Goal: Task Accomplishment & Management: Manage account settings

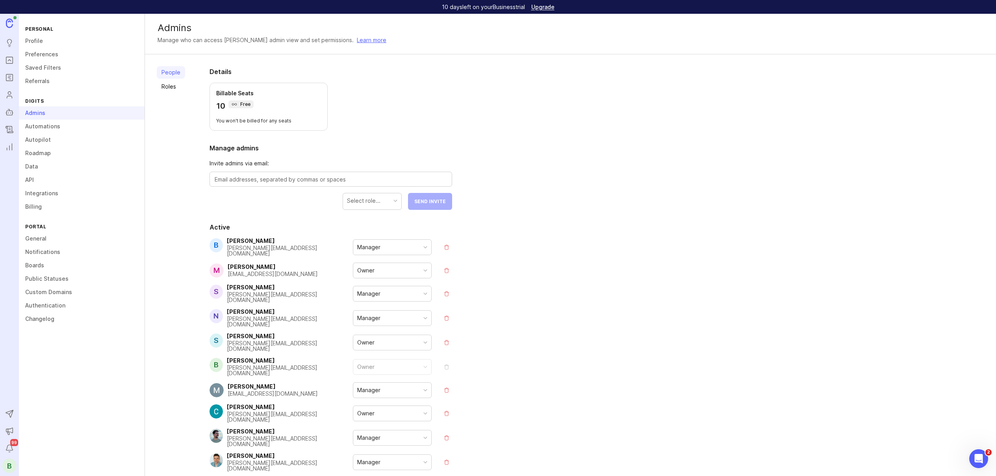
click at [38, 319] on link "Changelog" at bounding box center [82, 318] width 126 height 13
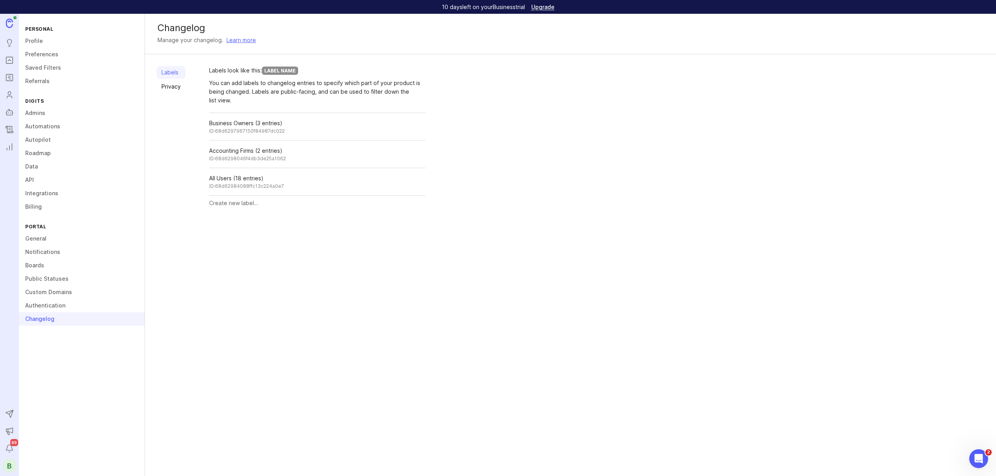
click at [168, 88] on link "Privacy" at bounding box center [171, 86] width 29 height 13
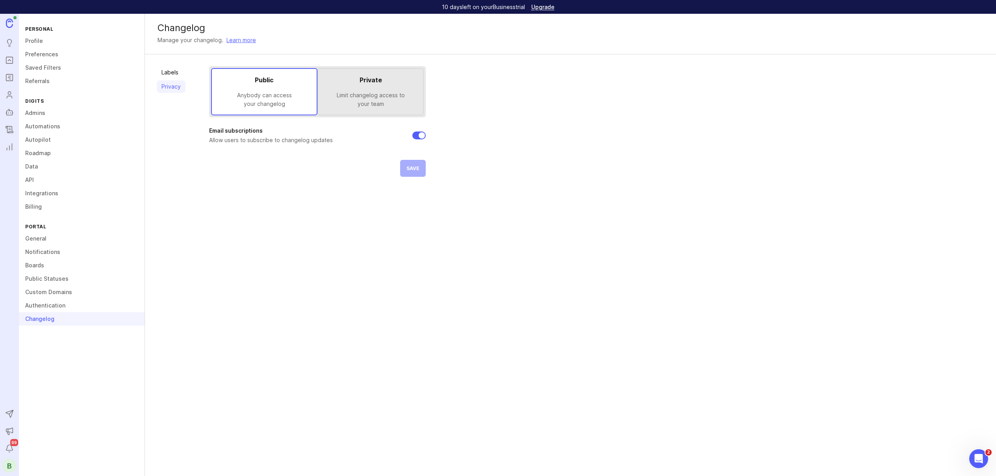
click at [292, 107] on div "Anybody can access your changelog" at bounding box center [264, 99] width 92 height 17
click at [400, 169] on div "Public Anybody can access your changelog Private Limit changelog access to your…" at bounding box center [317, 121] width 217 height 111
click at [408, 170] on span "Save" at bounding box center [412, 168] width 13 height 6
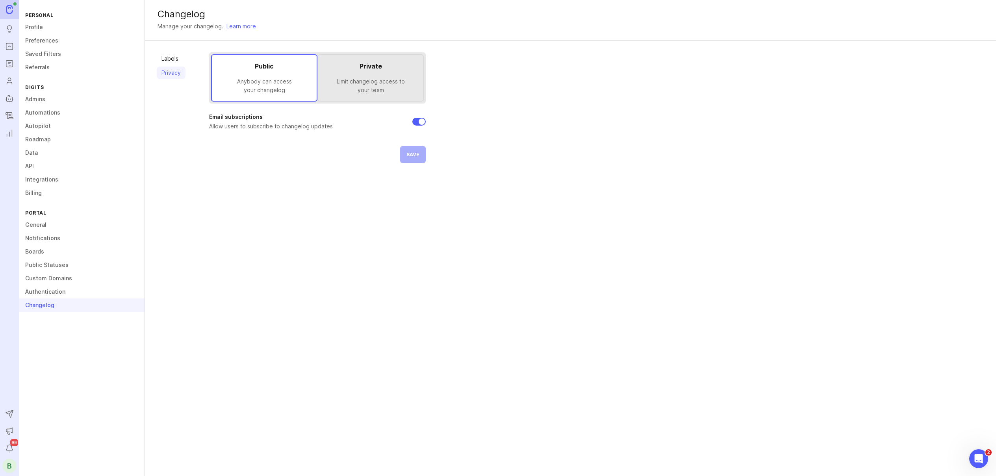
click at [38, 277] on link "Custom Domains" at bounding box center [82, 278] width 126 height 13
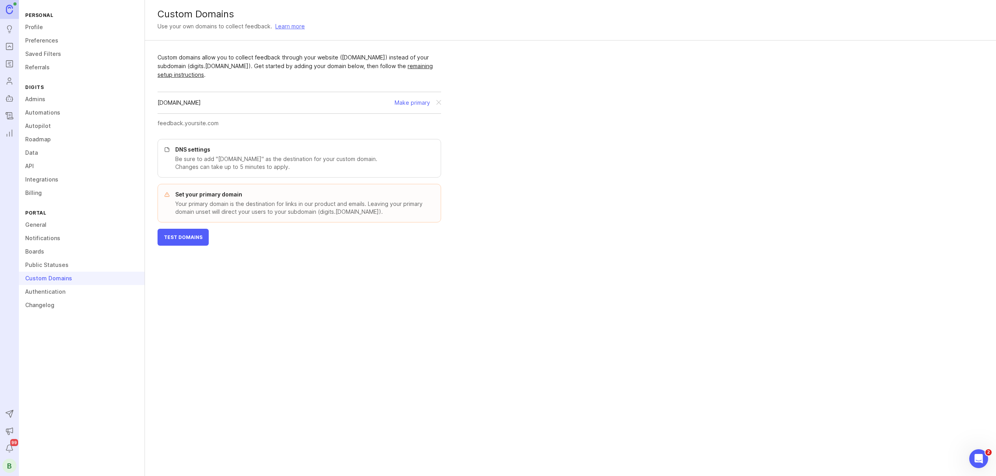
click at [402, 104] on button "Make primary" at bounding box center [412, 102] width 35 height 9
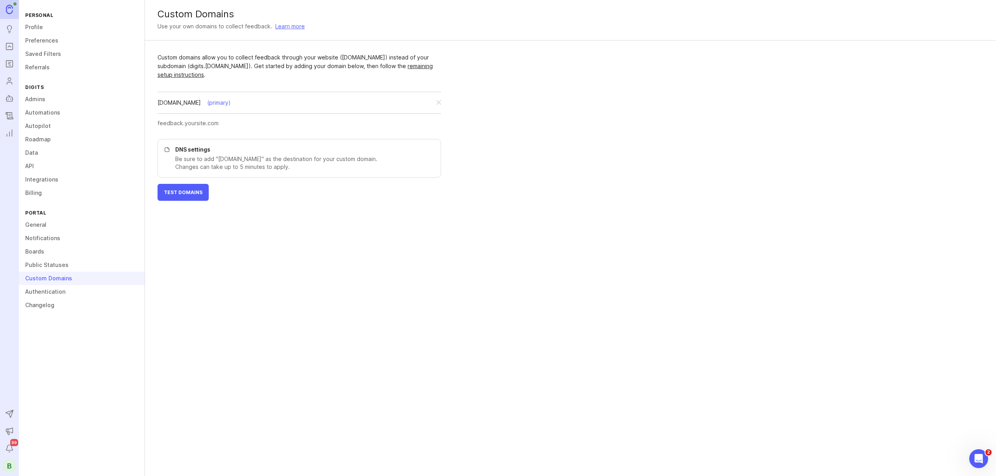
click at [179, 198] on button "Test Domains" at bounding box center [183, 192] width 51 height 17
click at [195, 100] on div "[DOMAIN_NAME]" at bounding box center [200, 102] width 43 height 9
copy div "[DOMAIN_NAME]"
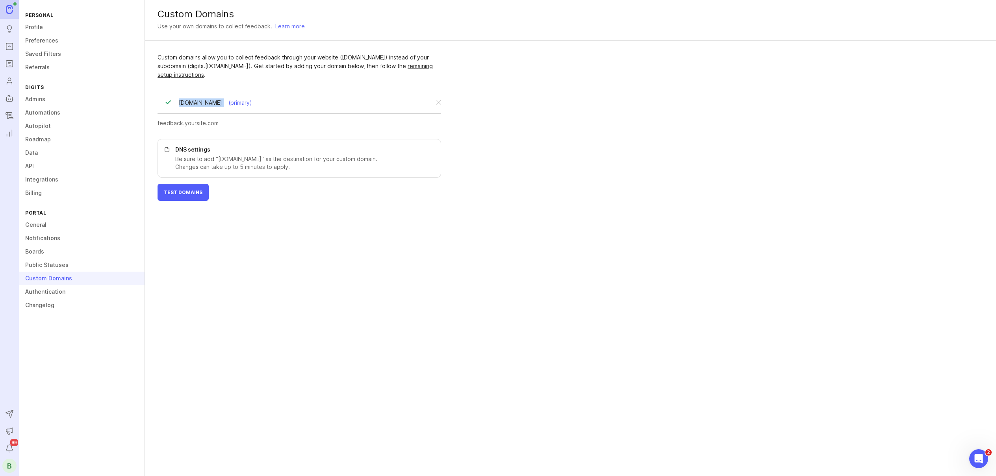
click at [44, 304] on link "Changelog" at bounding box center [82, 305] width 126 height 13
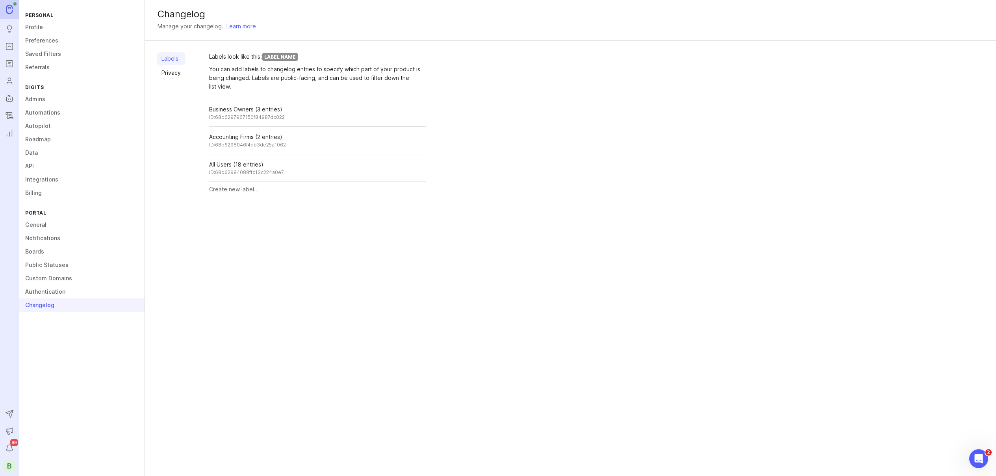
click at [178, 78] on link "Privacy" at bounding box center [171, 73] width 29 height 13
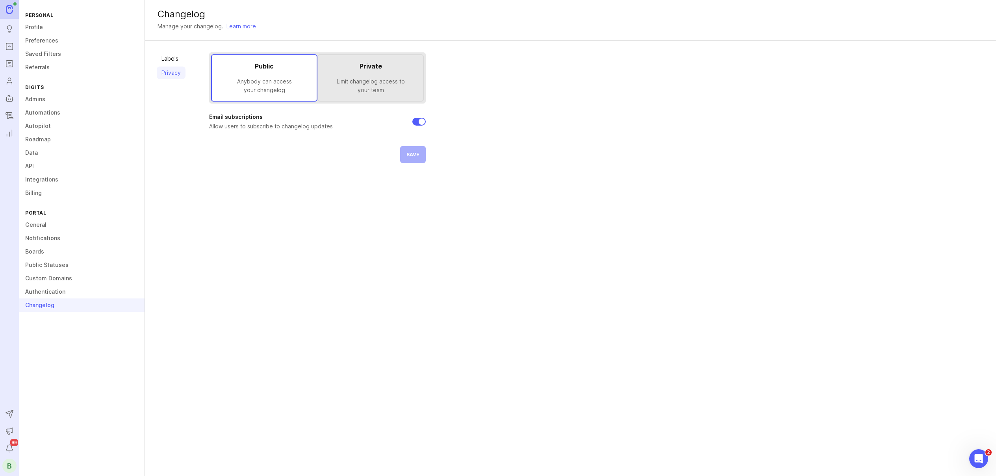
click at [38, 226] on link "General" at bounding box center [82, 224] width 126 height 13
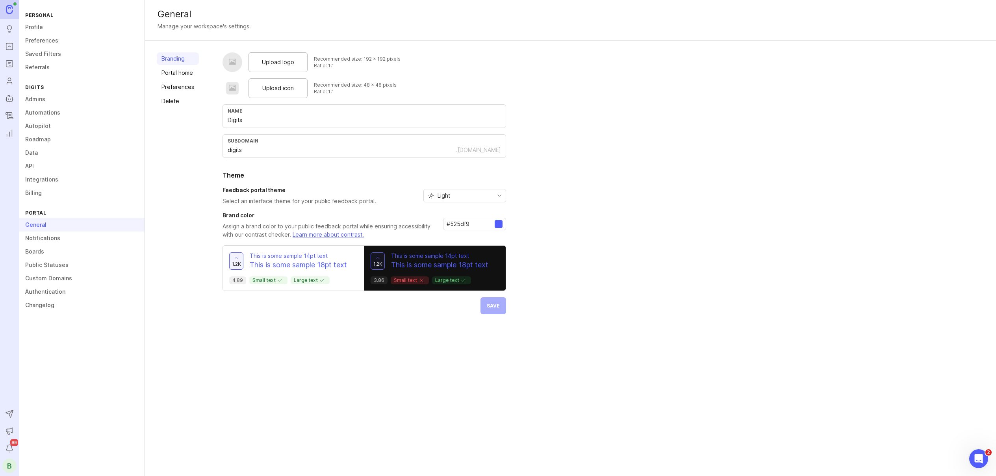
click at [42, 264] on link "Public Statuses" at bounding box center [82, 264] width 126 height 13
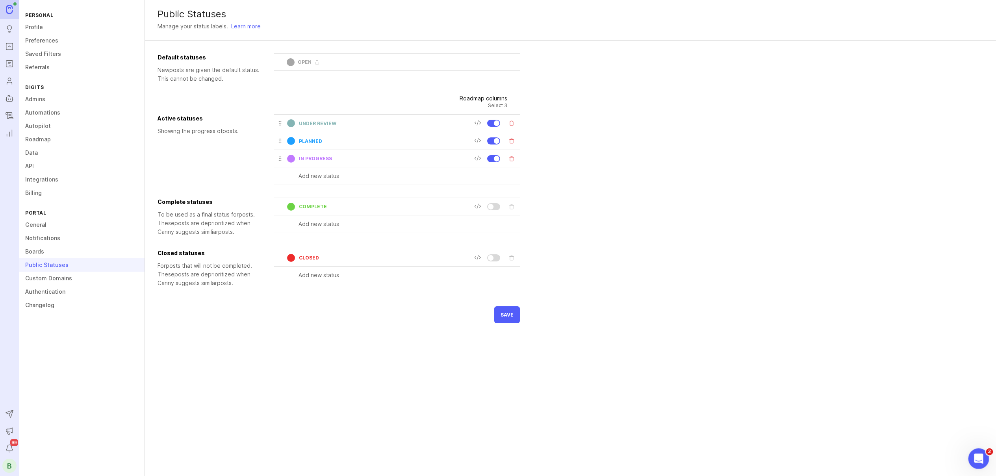
click at [977, 454] on icon "Open Intercom Messenger" at bounding box center [977, 457] width 13 height 13
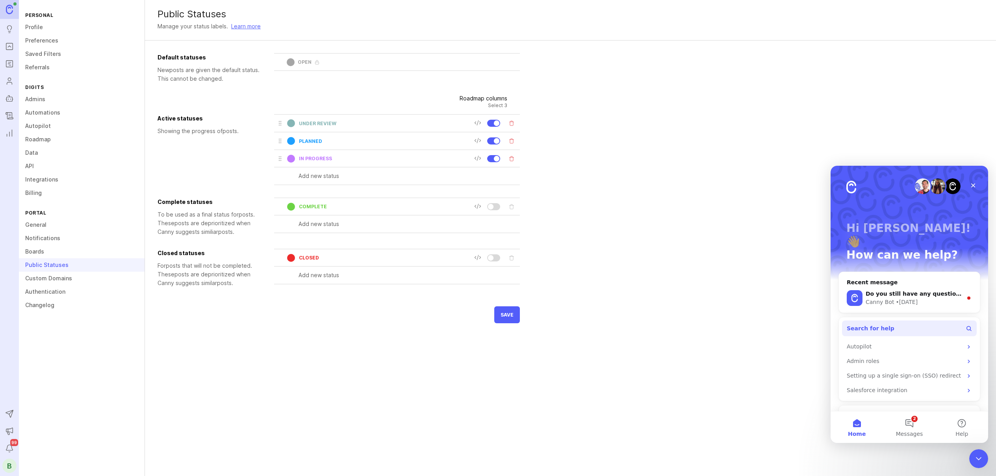
click at [878, 325] on span "Search for help" at bounding box center [871, 329] width 48 height 8
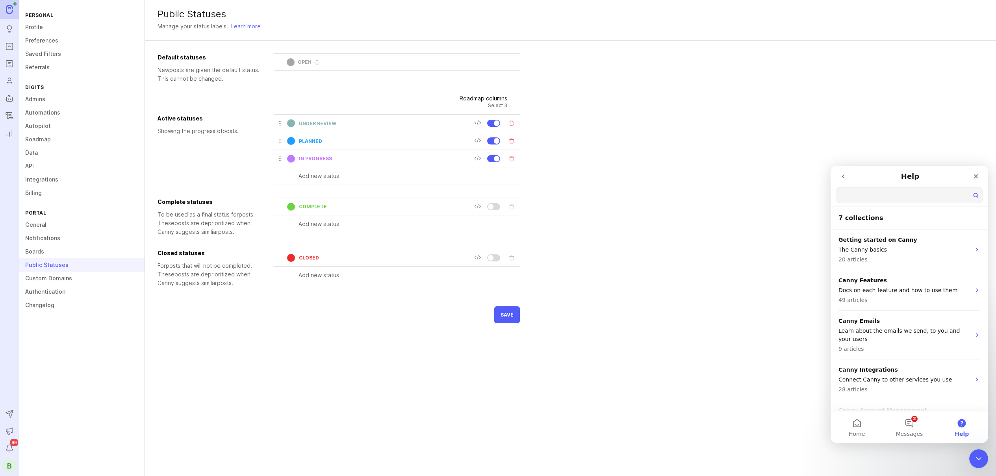
click at [870, 202] on input "Search for help" at bounding box center [909, 194] width 147 height 15
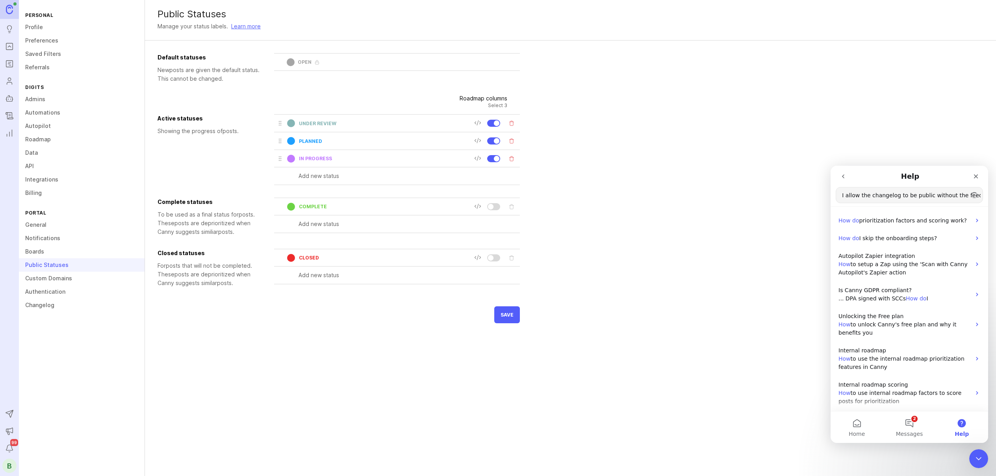
scroll to position [0, 22]
type input "how do I allow the changelog to be public without the feedback?"
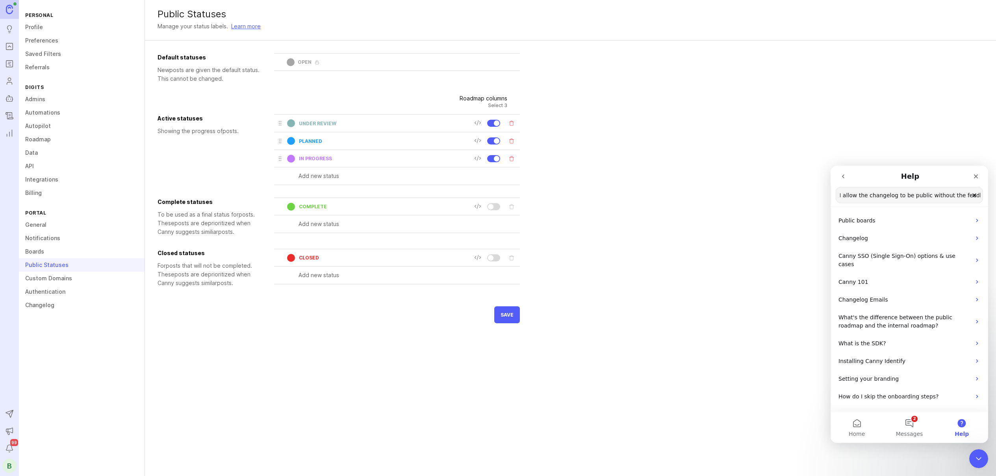
scroll to position [0, 0]
click at [89, 258] on div "Public Statuses" at bounding box center [82, 264] width 126 height 13
click at [84, 252] on link "Boards" at bounding box center [82, 251] width 126 height 13
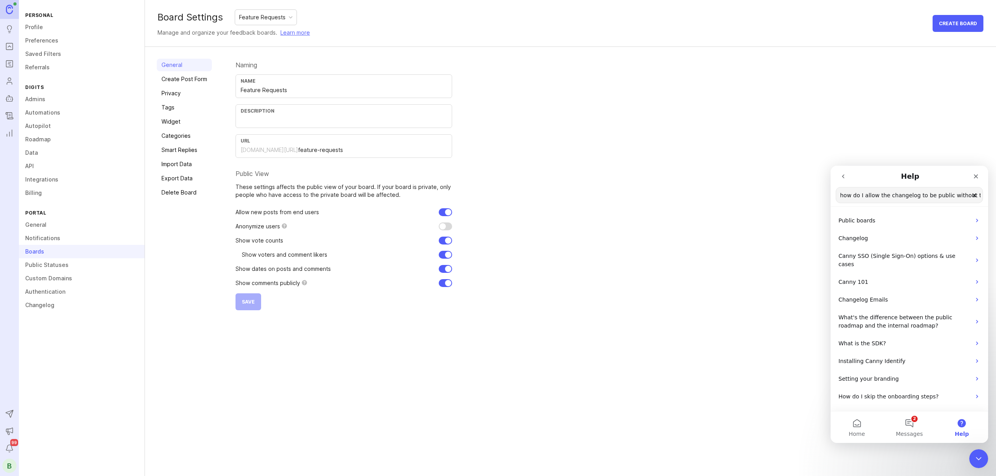
click at [256, 18] on div "Feature Requests" at bounding box center [262, 17] width 46 height 9
click at [885, 240] on p "Changelog" at bounding box center [905, 238] width 132 height 8
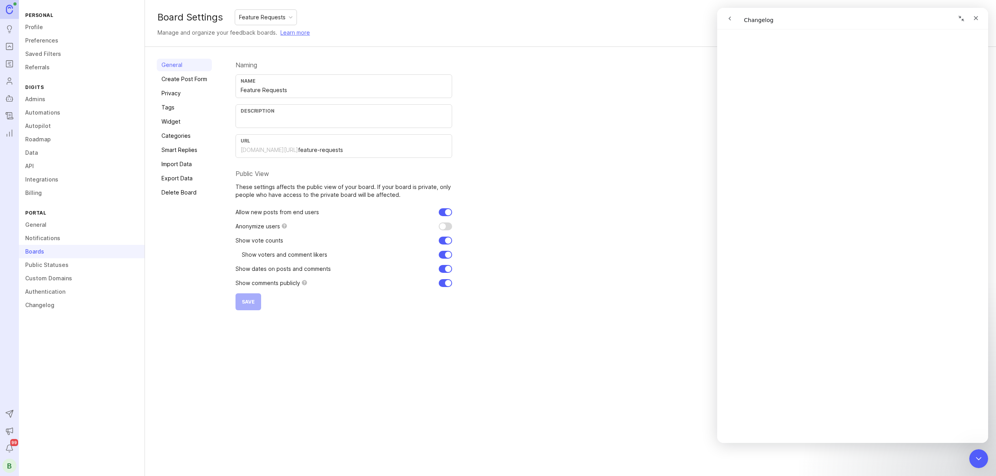
scroll to position [2206, 0]
click at [33, 303] on link "Changelog" at bounding box center [82, 305] width 126 height 13
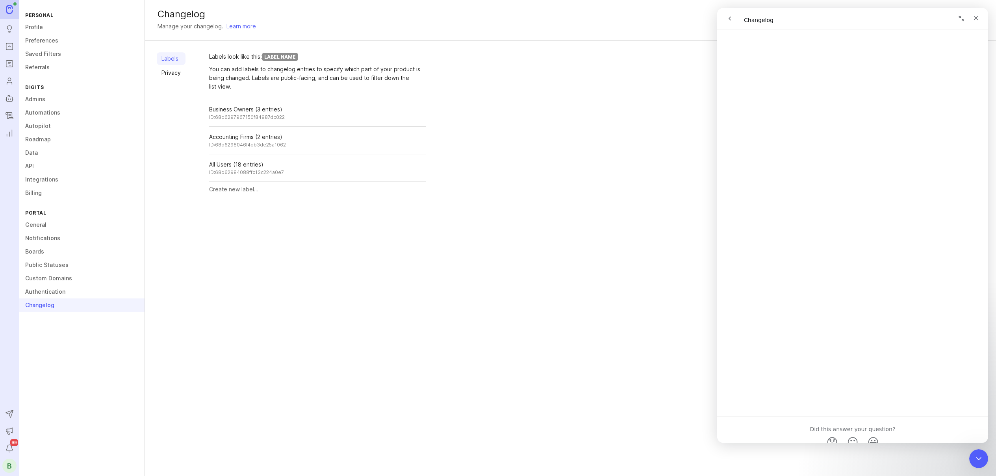
click at [175, 75] on link "Privacy" at bounding box center [171, 73] width 29 height 13
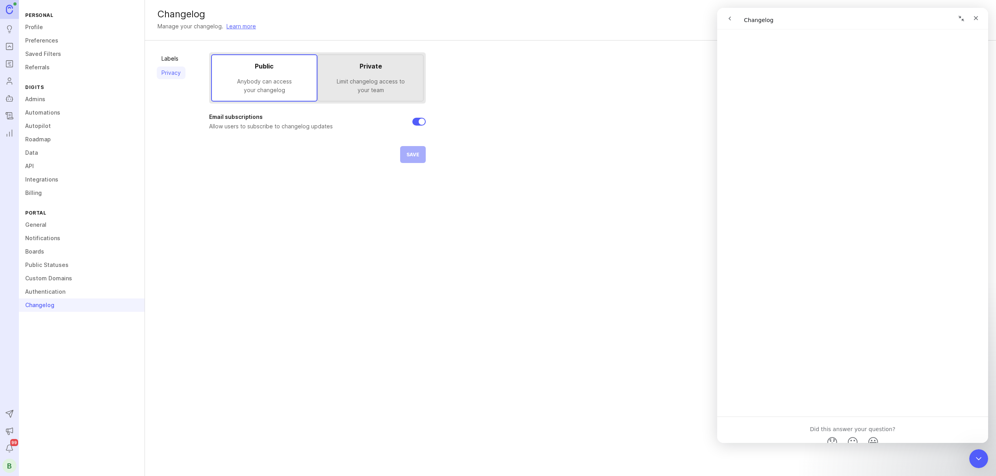
click at [344, 128] on div "Email subscriptions Allow users to subscribe to changelog updates" at bounding box center [317, 121] width 217 height 17
click at [342, 68] on div "Private" at bounding box center [371, 65] width 92 height 9
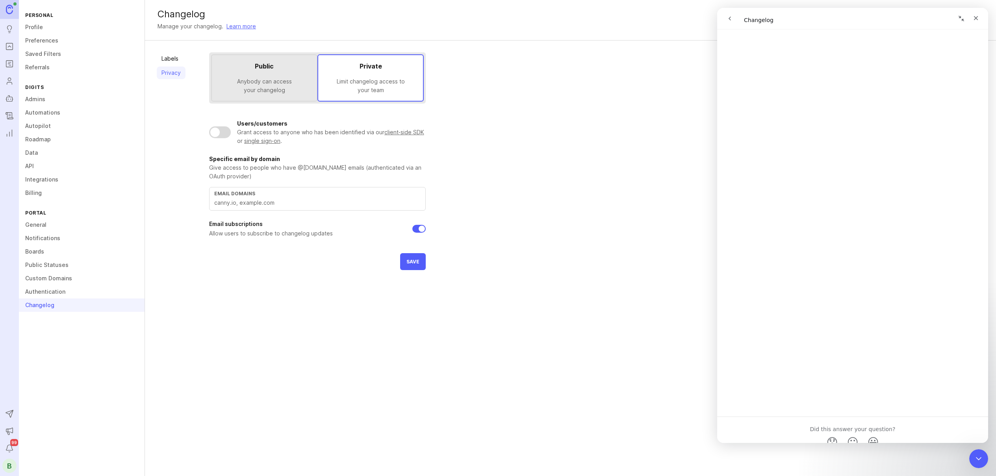
click at [213, 135] on div at bounding box center [214, 132] width 9 height 9
click at [213, 135] on div at bounding box center [220, 132] width 22 height 12
click at [414, 260] on span "Save" at bounding box center [412, 262] width 13 height 6
click at [262, 76] on div "Public Anybody can access your changelog" at bounding box center [264, 77] width 92 height 33
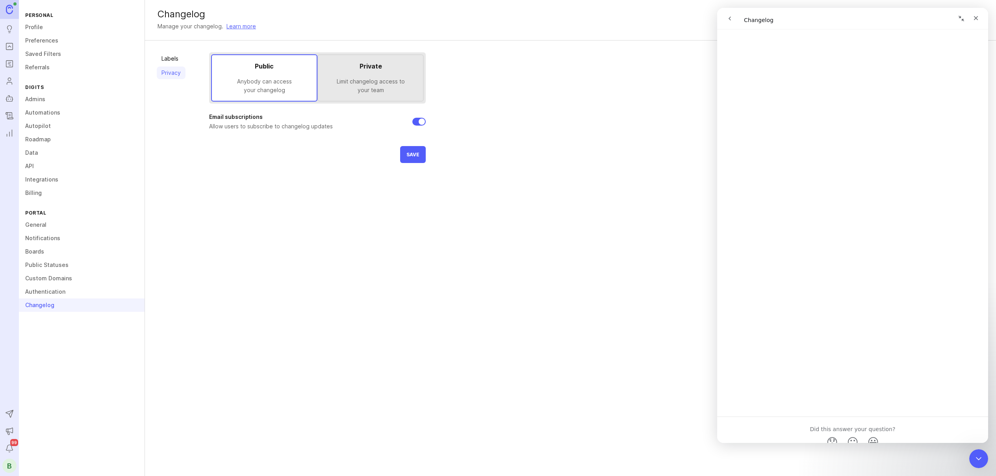
click at [417, 154] on span "Save" at bounding box center [412, 155] width 13 height 6
click at [985, 466] on div "Close Intercom Messenger" at bounding box center [977, 457] width 19 height 19
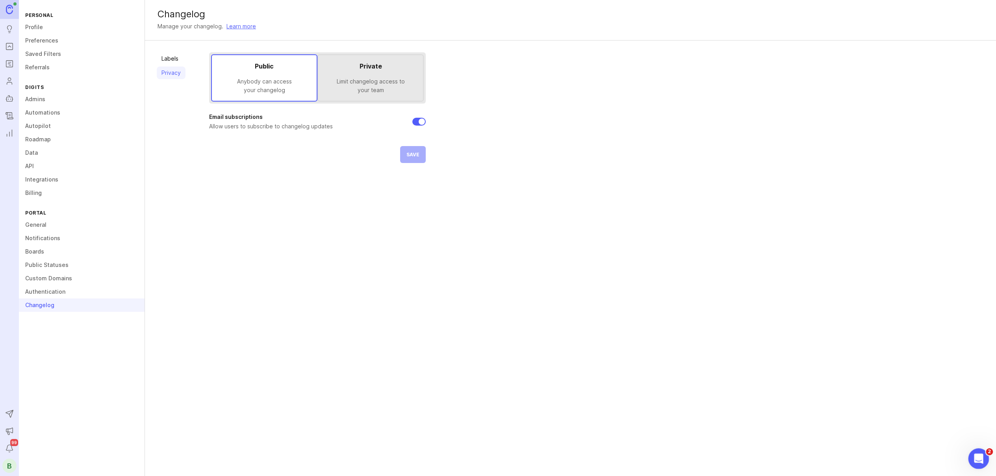
scroll to position [0, 0]
click at [972, 456] on div "Open Intercom Messenger" at bounding box center [978, 458] width 26 height 26
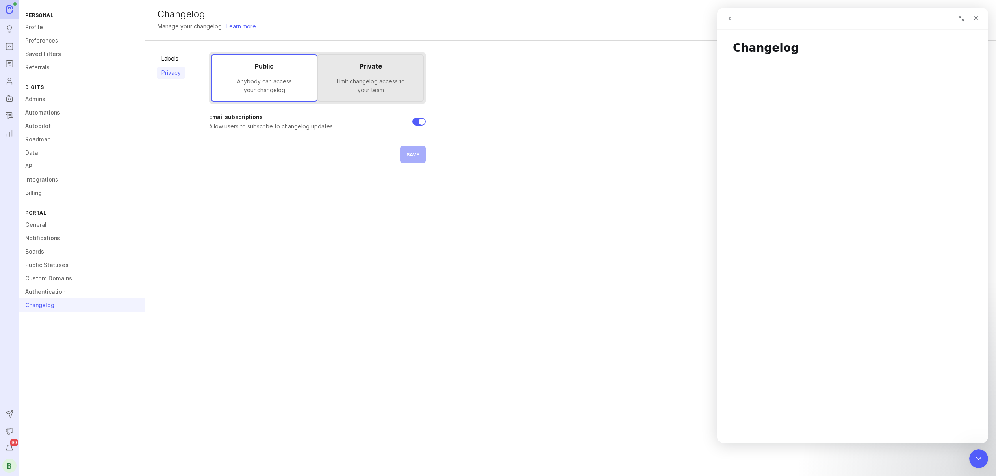
click at [732, 21] on icon "go back" at bounding box center [730, 18] width 6 height 6
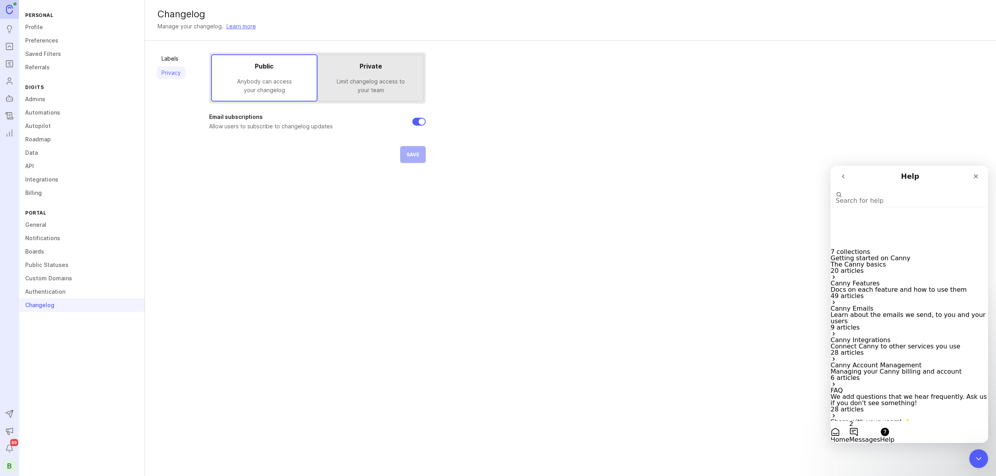
click at [894, 427] on button "Help" at bounding box center [887, 435] width 14 height 16
click at [880, 421] on button "2 Messages" at bounding box center [864, 432] width 31 height 22
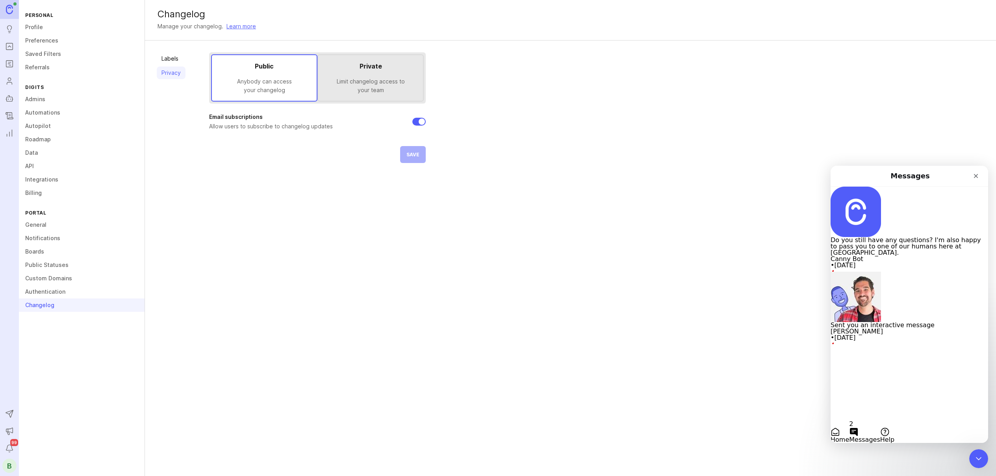
click at [877, 443] on button "Ask a question" at bounding box center [854, 449] width 46 height 13
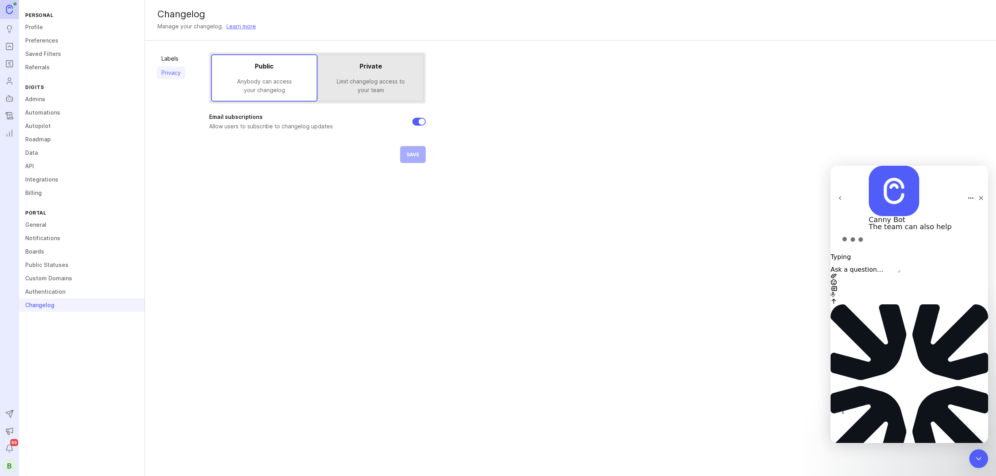
click at [885, 273] on textarea "Ask a question…" at bounding box center [866, 270] width 70 height 6
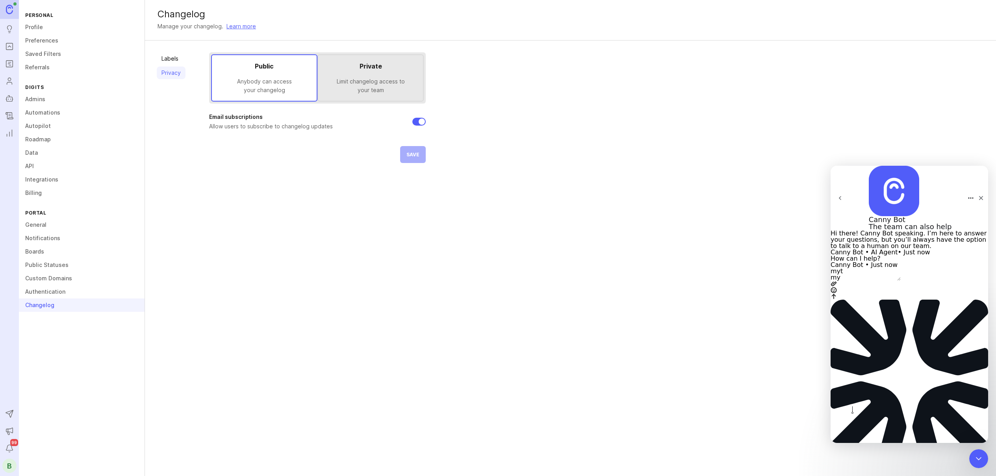
type textarea "m"
type textarea "My changelog is public. However, when I go to our url [DOMAIN_NAME] it shows as…"
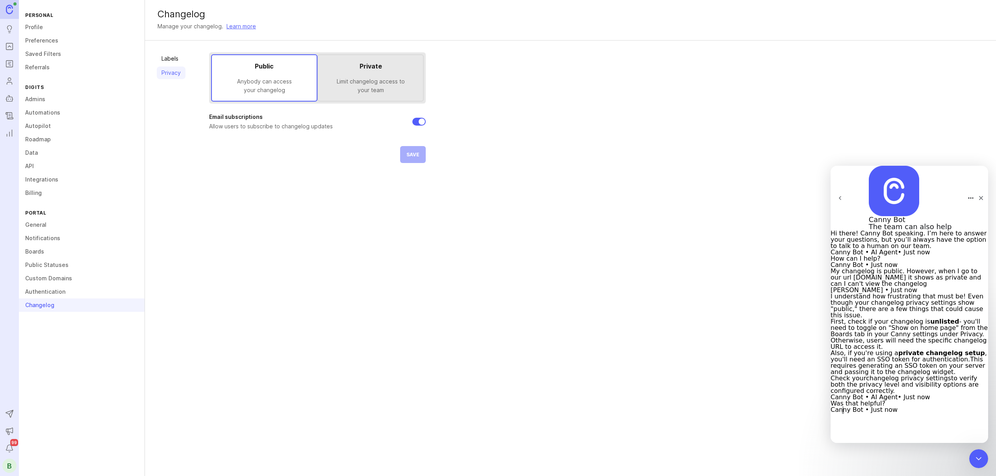
scroll to position [86, 0]
click at [43, 250] on link "Boards" at bounding box center [82, 251] width 126 height 13
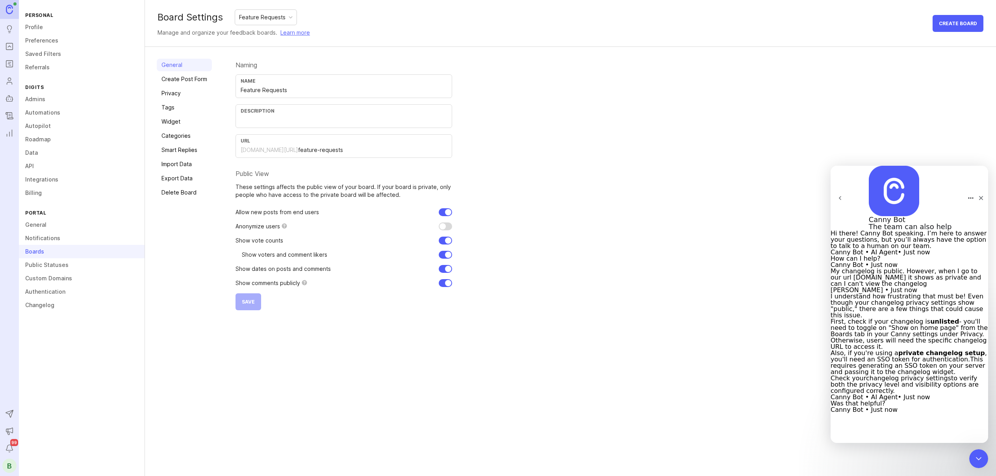
click at [179, 95] on link "Privacy" at bounding box center [184, 93] width 55 height 13
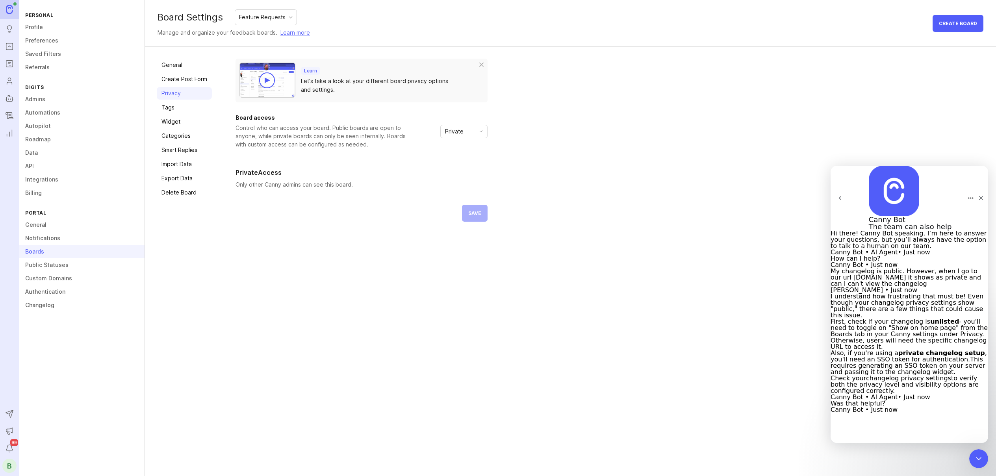
click at [184, 83] on link "Create Post Form" at bounding box center [184, 79] width 55 height 13
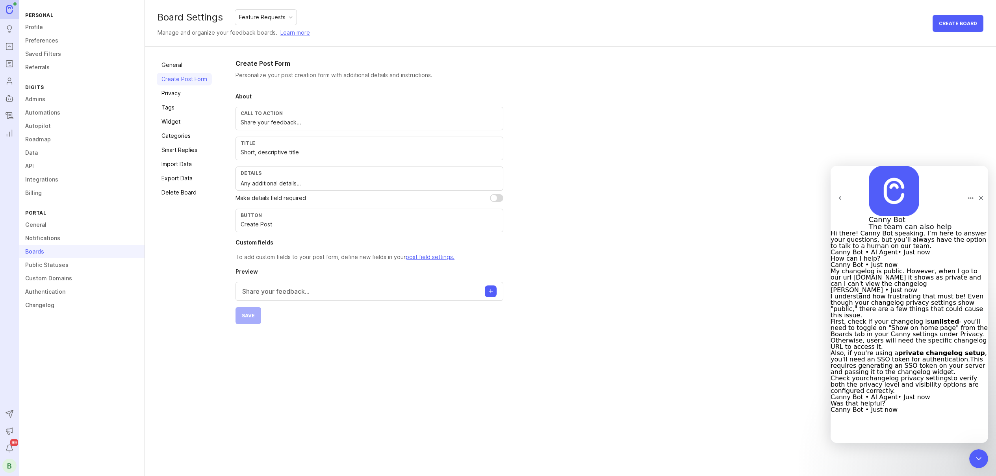
click at [173, 106] on link "Tags" at bounding box center [184, 107] width 55 height 13
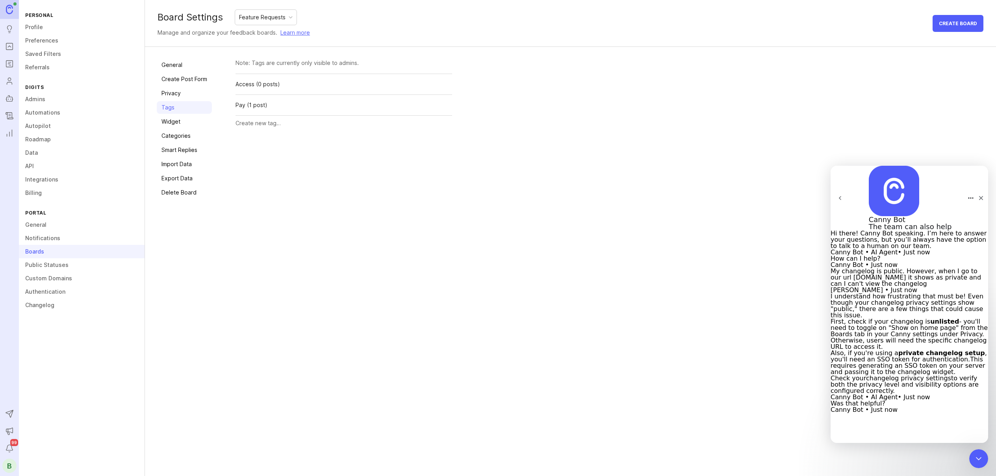
click at [179, 138] on link "Categories" at bounding box center [184, 136] width 55 height 13
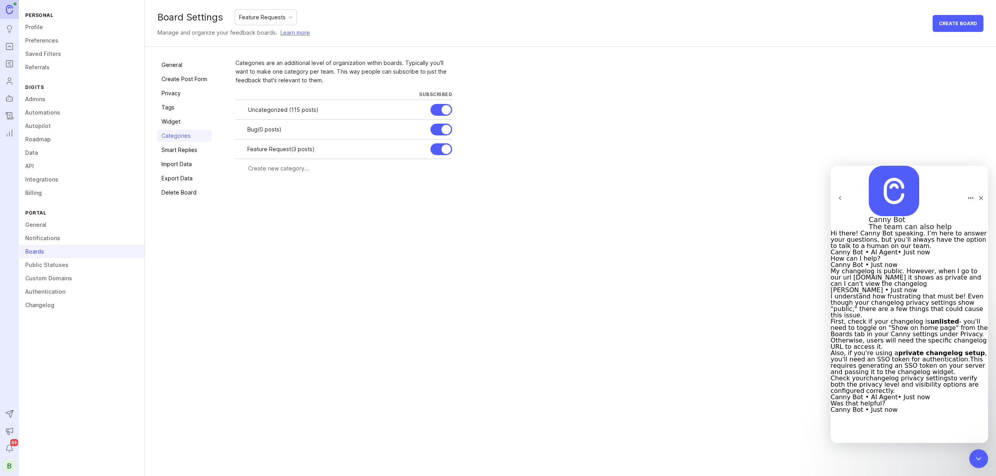
click at [178, 148] on link "Smart Replies" at bounding box center [184, 150] width 55 height 13
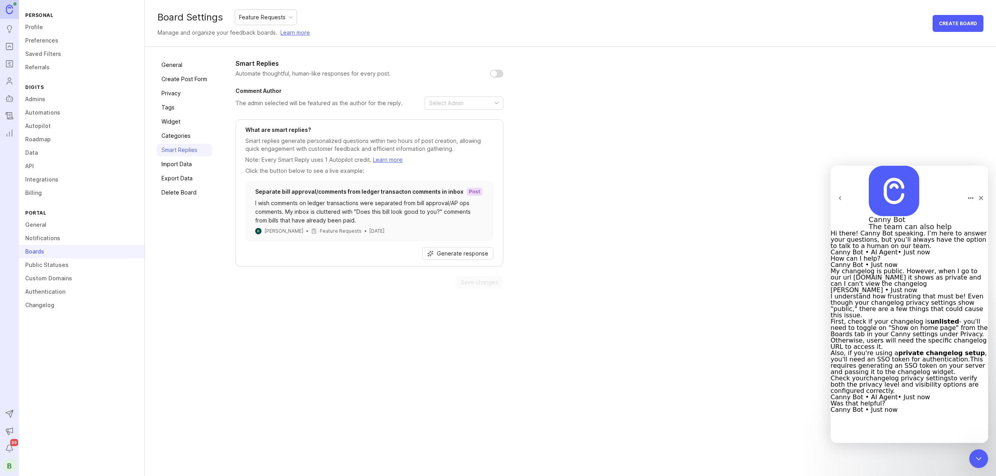
click at [171, 123] on link "Widget" at bounding box center [184, 121] width 55 height 13
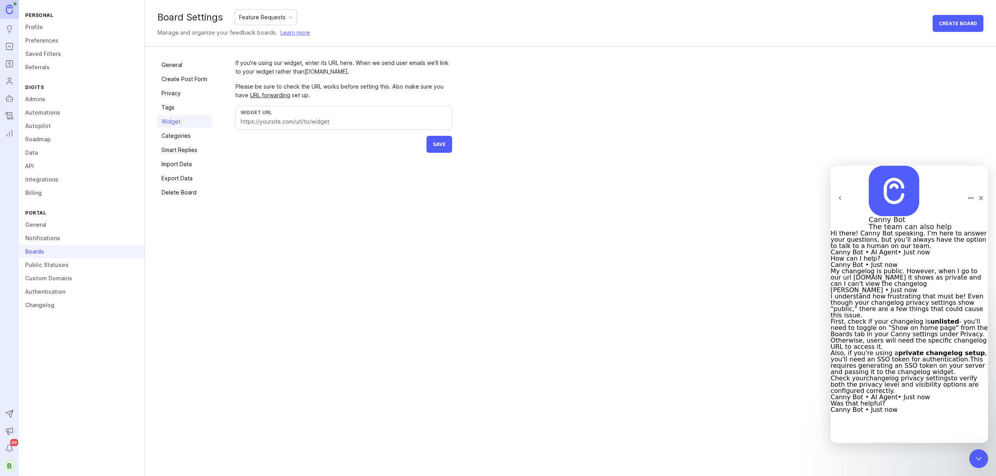
click at [170, 110] on link "Tags" at bounding box center [184, 107] width 55 height 13
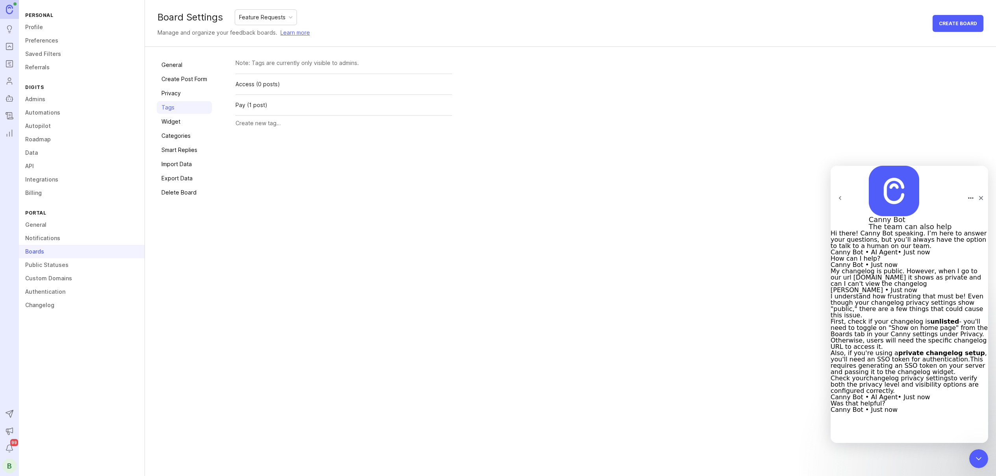
click at [169, 92] on link "Privacy" at bounding box center [184, 93] width 55 height 13
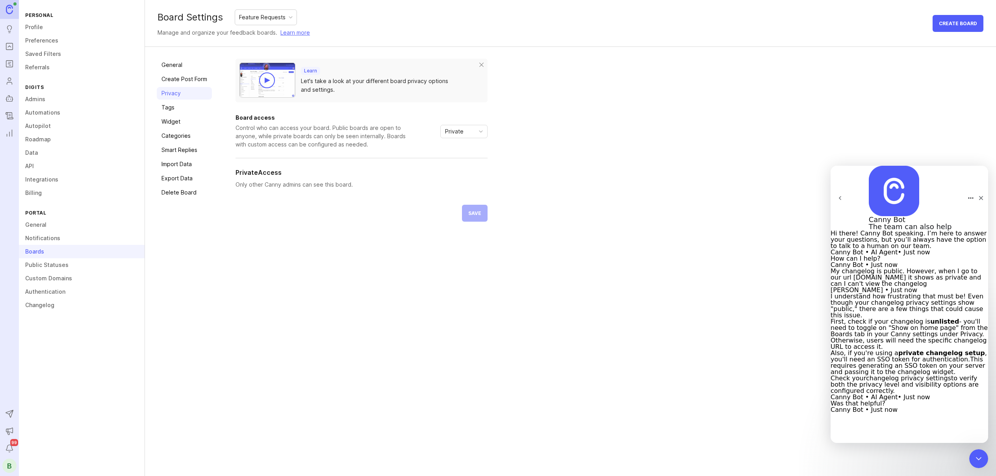
click at [178, 61] on link "General" at bounding box center [184, 65] width 55 height 13
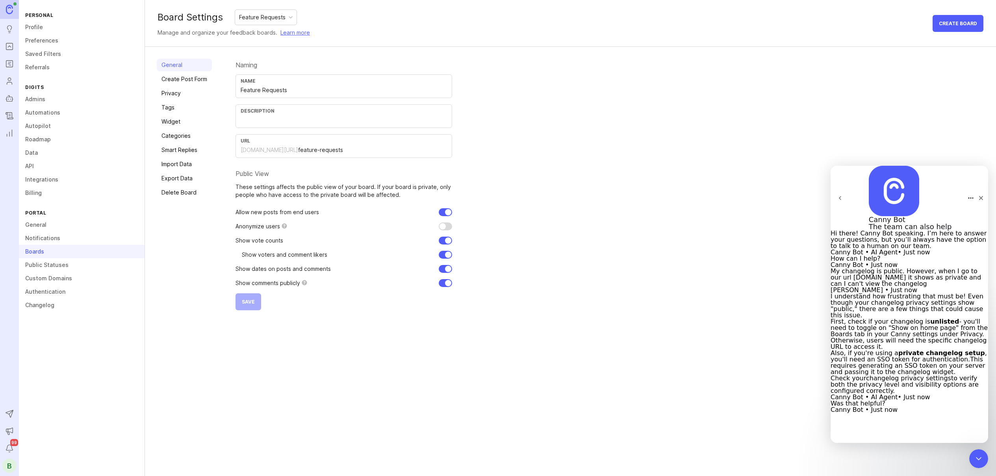
click at [260, 24] on div "Feature Requests" at bounding box center [265, 17] width 61 height 15
click at [676, 54] on div "General Create Post Form Privacy Tags Widget Categories Smart Replies Import Da…" at bounding box center [570, 184] width 851 height 275
click at [37, 226] on link "General" at bounding box center [82, 224] width 126 height 13
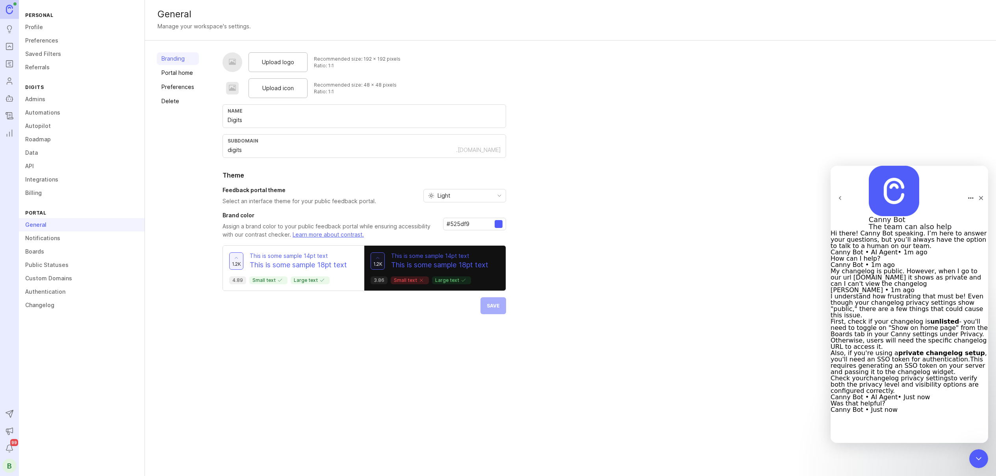
click at [172, 69] on link "Portal home" at bounding box center [178, 73] width 42 height 13
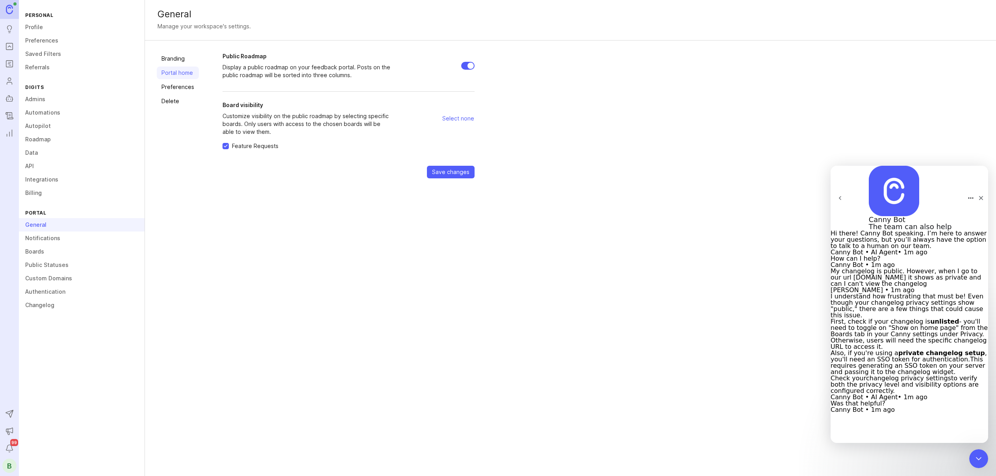
click at [165, 87] on link "Preferences" at bounding box center [178, 87] width 42 height 13
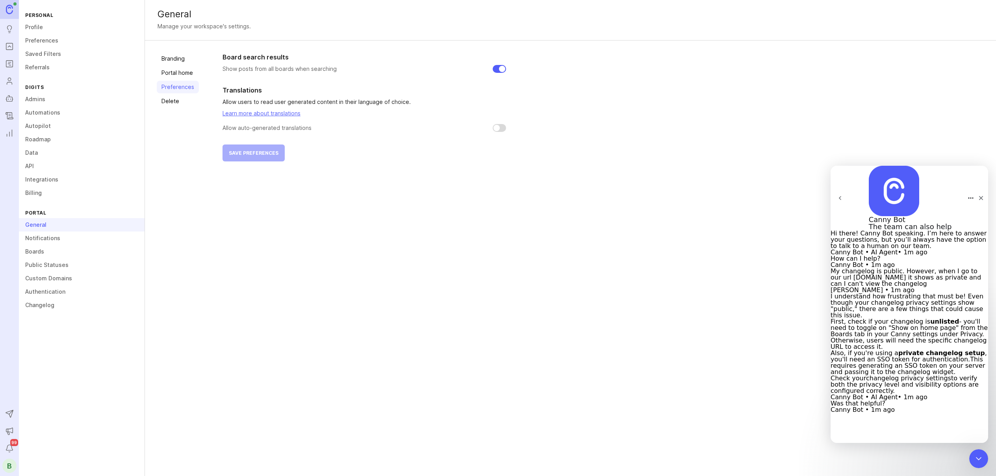
click at [129, 390] on div "Personal Profile Preferences Saved Filters Referrals Digits Admins Automations …" at bounding box center [82, 238] width 126 height 476
type textarea "Where do I find if it's unlisted?"
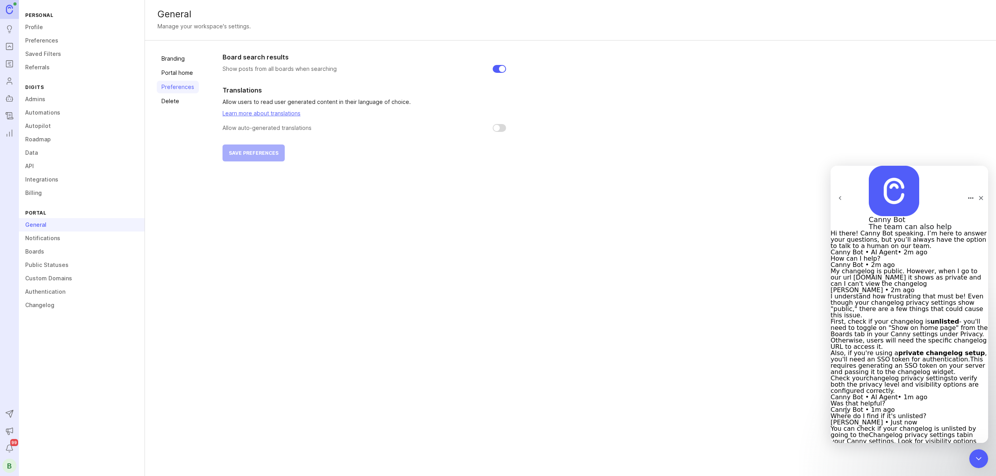
type textarea "no"
click at [33, 252] on link "Boards" at bounding box center [82, 251] width 126 height 13
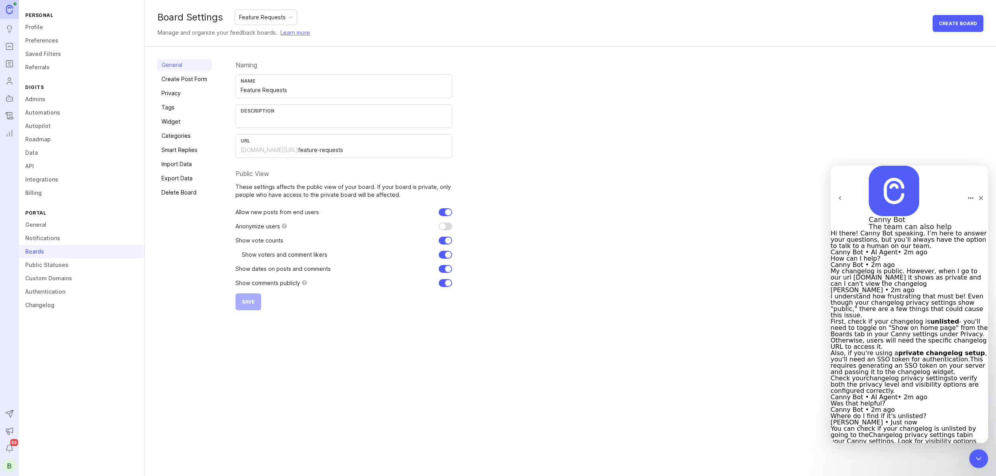
click at [179, 95] on link "Privacy" at bounding box center [184, 93] width 55 height 13
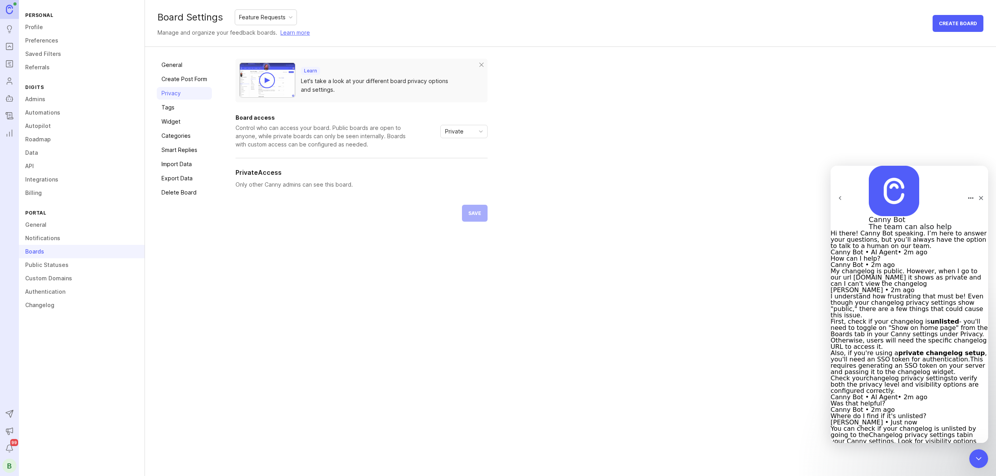
click at [470, 128] on div "Private" at bounding box center [458, 131] width 34 height 13
click at [455, 170] on span "Custom" at bounding box center [455, 173] width 20 height 9
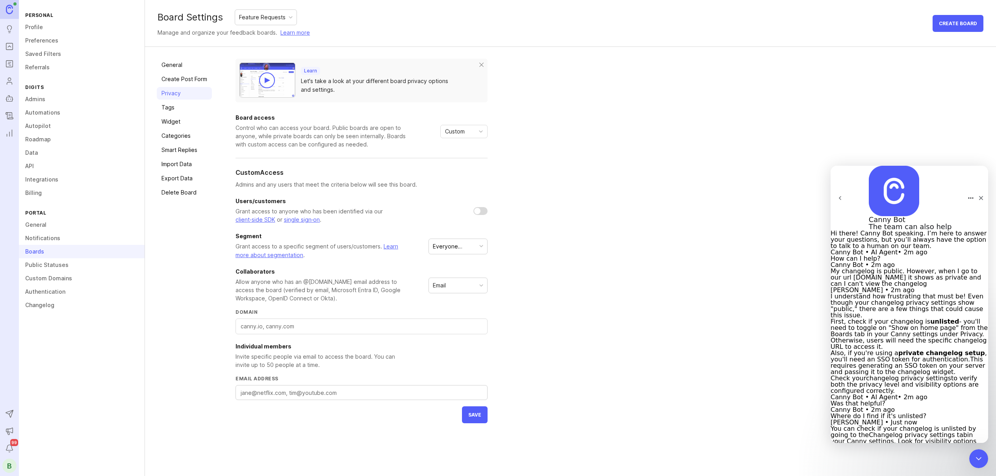
click at [461, 128] on span "Custom" at bounding box center [455, 131] width 20 height 9
click at [455, 144] on span "Private" at bounding box center [454, 147] width 19 height 9
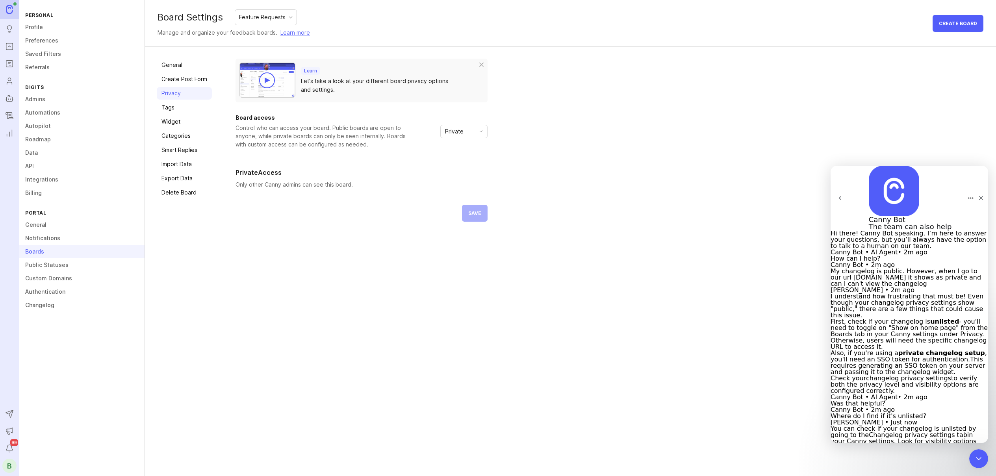
click at [455, 134] on span "Private" at bounding box center [454, 131] width 19 height 9
click at [449, 165] on li "Public" at bounding box center [463, 159] width 46 height 13
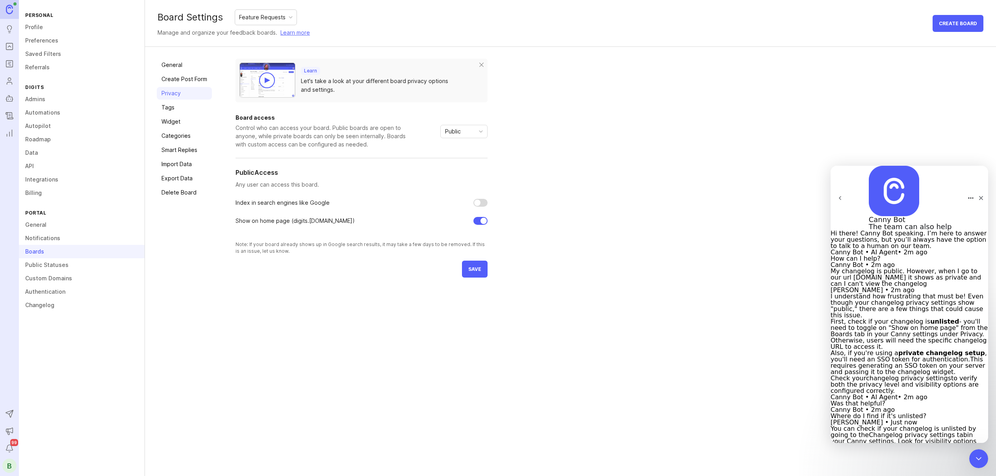
click at [456, 136] on div "Public" at bounding box center [458, 131] width 34 height 13
click at [453, 145] on span "Private" at bounding box center [454, 147] width 19 height 9
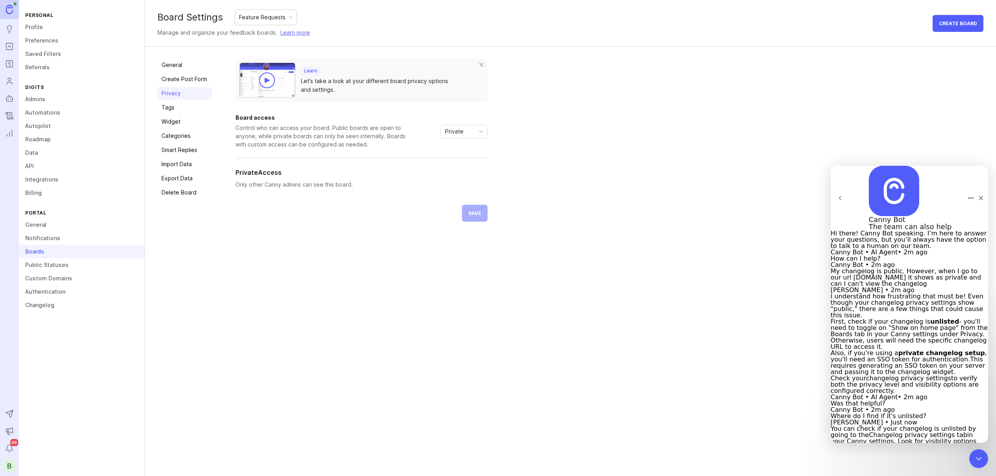
type textarea "connect me with a team member"
click at [467, 133] on div "Private" at bounding box center [458, 131] width 34 height 13
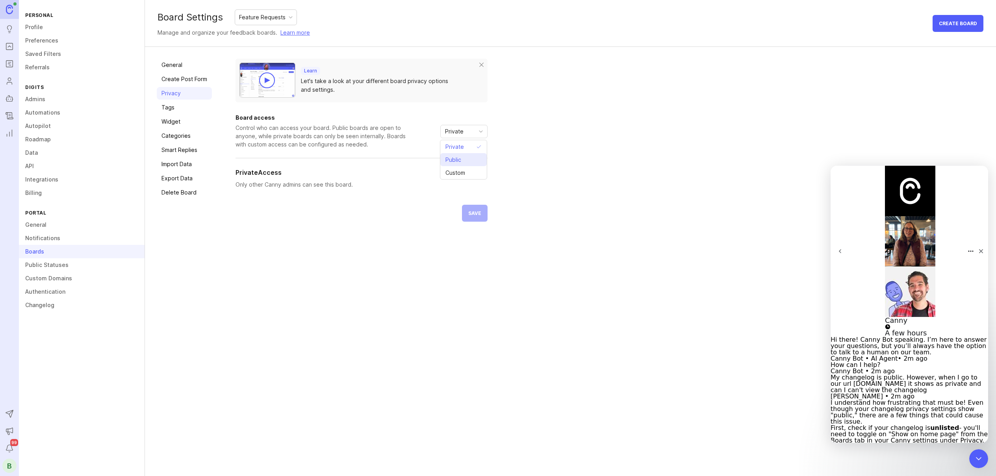
scroll to position [309, 0]
click at [457, 168] on li "Custom" at bounding box center [463, 172] width 46 height 13
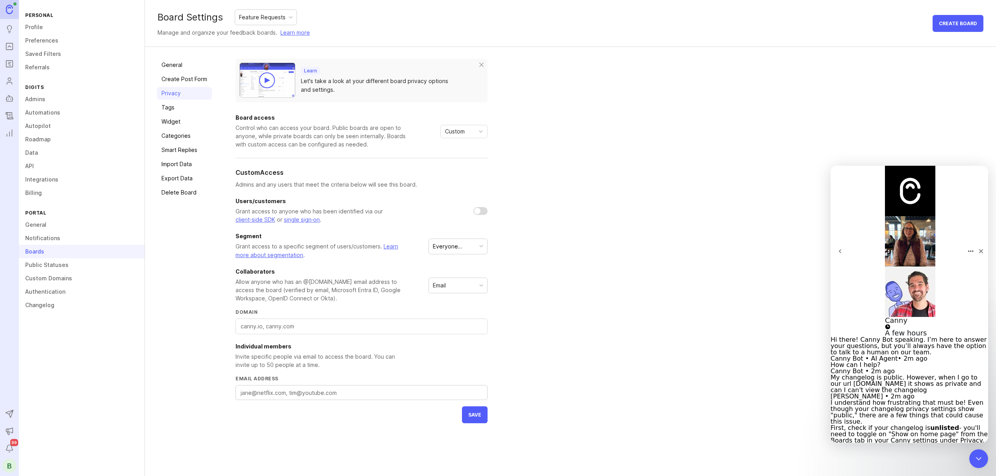
scroll to position [354, 0]
click at [656, 378] on div "Learn Let's take a look at your different board privacy options and settings. B…" at bounding box center [610, 241] width 749 height 365
click at [44, 266] on link "Public Statuses" at bounding box center [82, 264] width 126 height 13
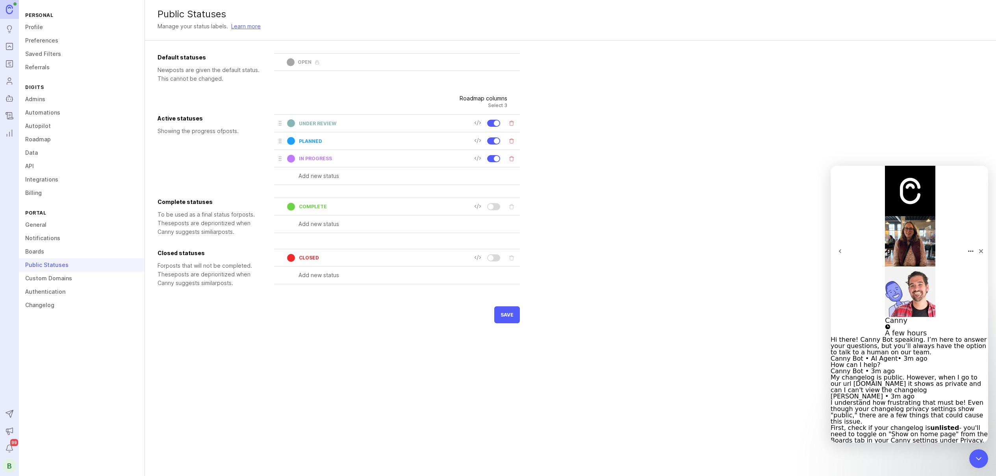
click at [46, 284] on link "Custom Domains" at bounding box center [82, 278] width 126 height 13
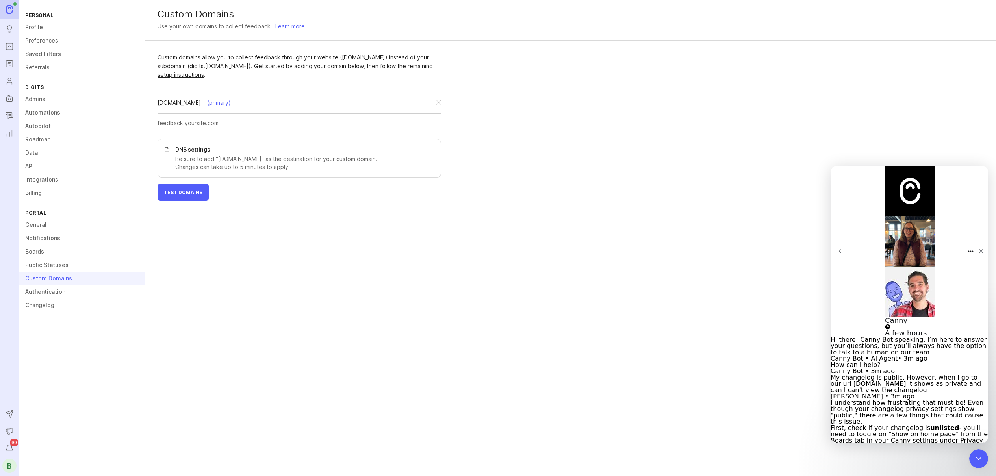
click at [46, 284] on div "Custom Domains" at bounding box center [82, 278] width 126 height 13
click at [58, 289] on link "Authentication" at bounding box center [82, 291] width 126 height 13
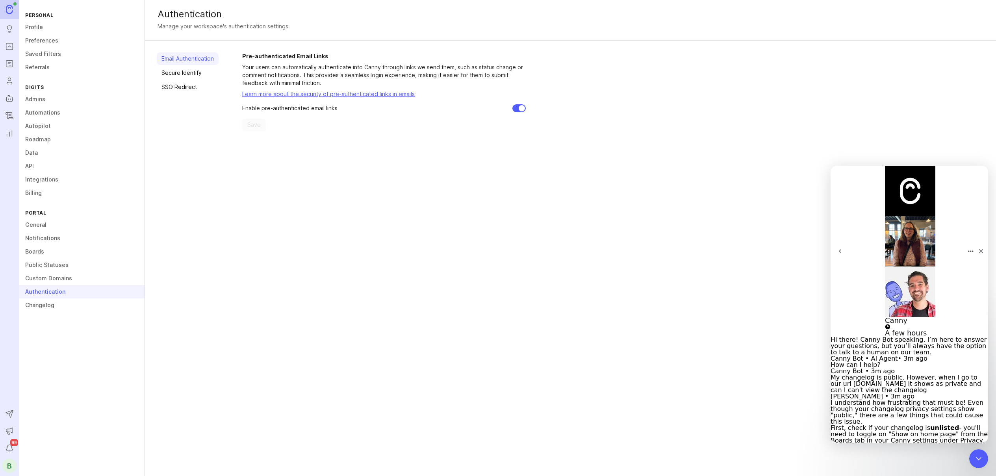
click at [181, 73] on link "Secure Identify" at bounding box center [188, 73] width 62 height 13
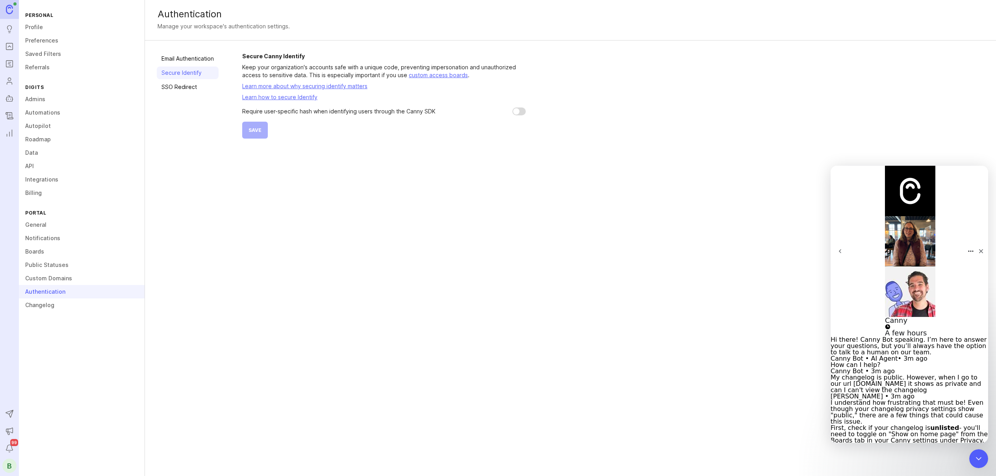
click at [180, 91] on link "SSO Redirect" at bounding box center [188, 87] width 62 height 13
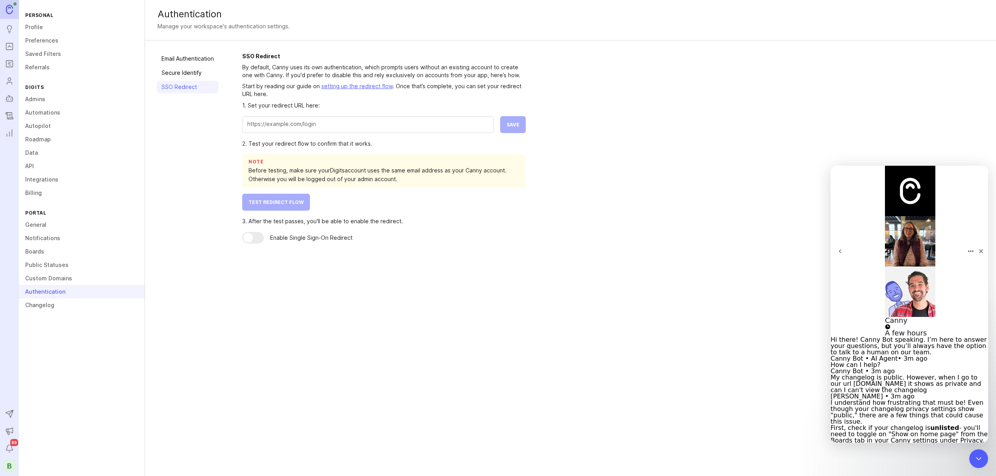
click at [47, 309] on link "Changelog" at bounding box center [82, 305] width 126 height 13
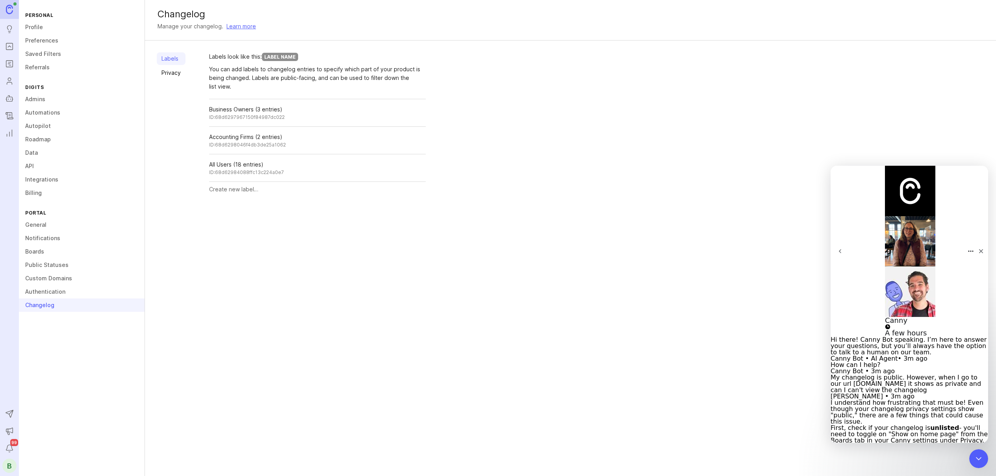
click at [29, 155] on link "Data" at bounding box center [82, 152] width 126 height 13
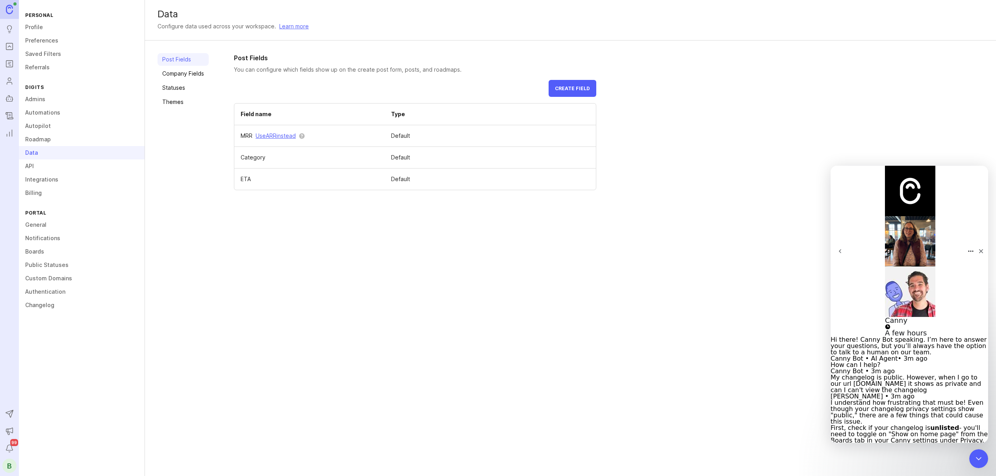
click at [185, 70] on link "Company Fields" at bounding box center [183, 73] width 51 height 13
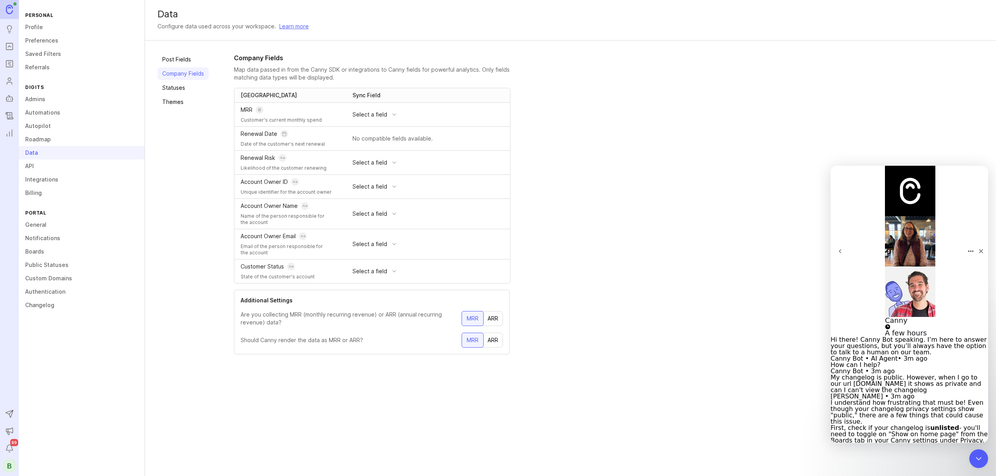
click at [174, 101] on link "Themes" at bounding box center [183, 102] width 51 height 13
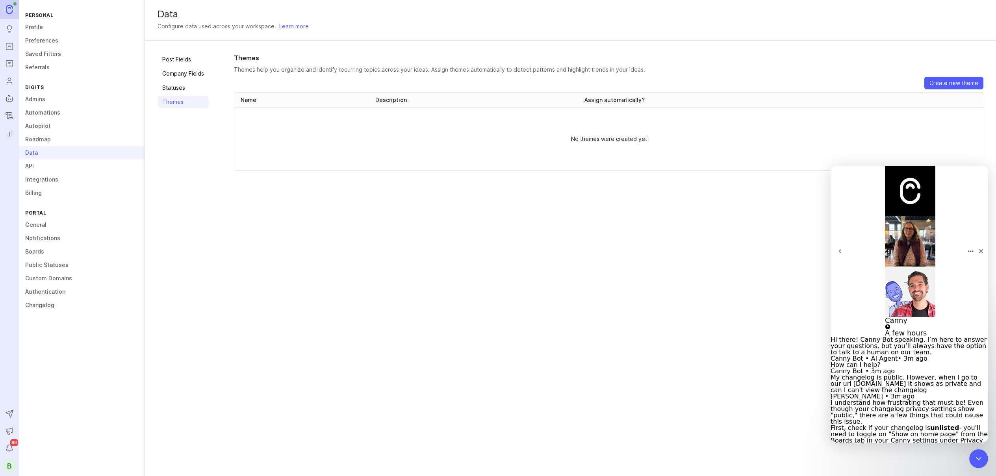
click at [33, 247] on link "Boards" at bounding box center [82, 251] width 126 height 13
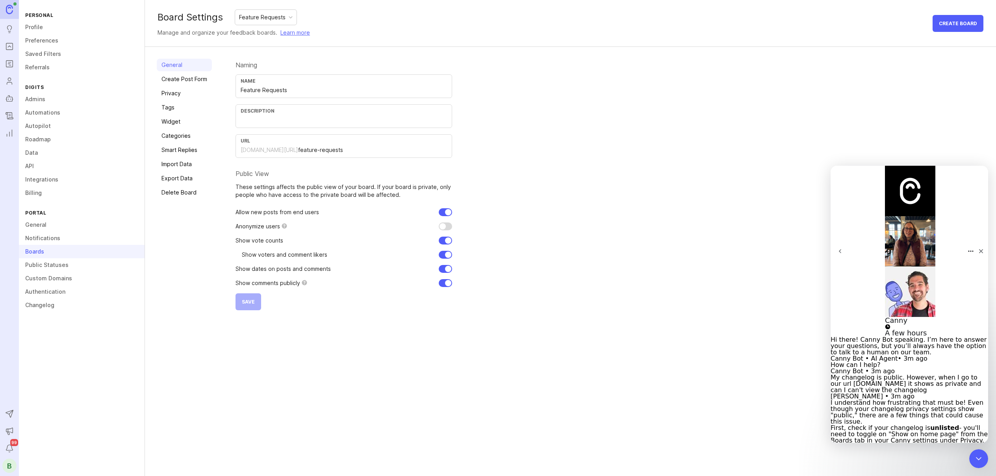
click at [176, 94] on link "Privacy" at bounding box center [184, 93] width 55 height 13
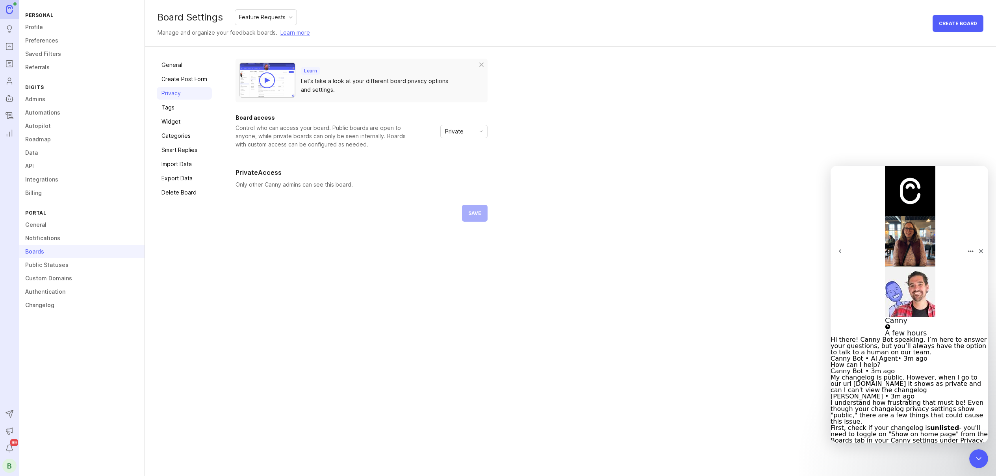
click at [281, 31] on link "Learn more" at bounding box center [295, 32] width 30 height 9
click at [172, 68] on link "General" at bounding box center [184, 65] width 55 height 13
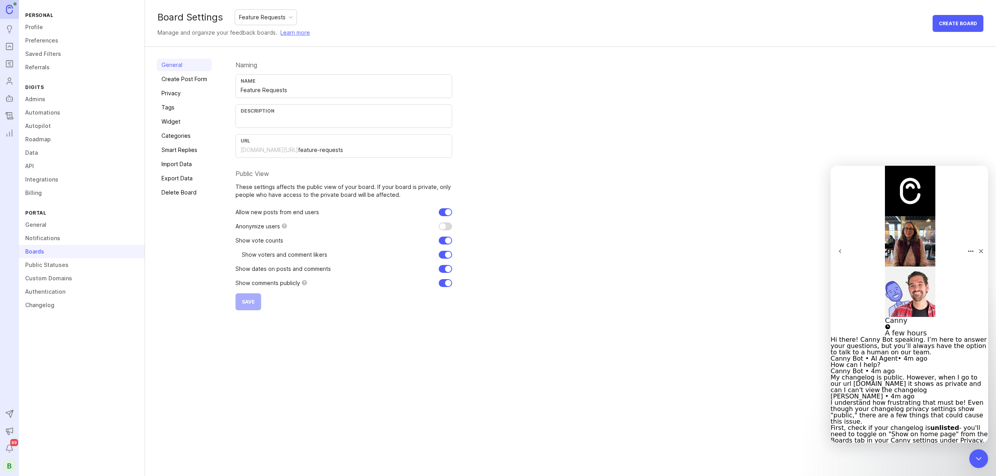
click at [178, 85] on link "Create Post Form" at bounding box center [184, 79] width 55 height 13
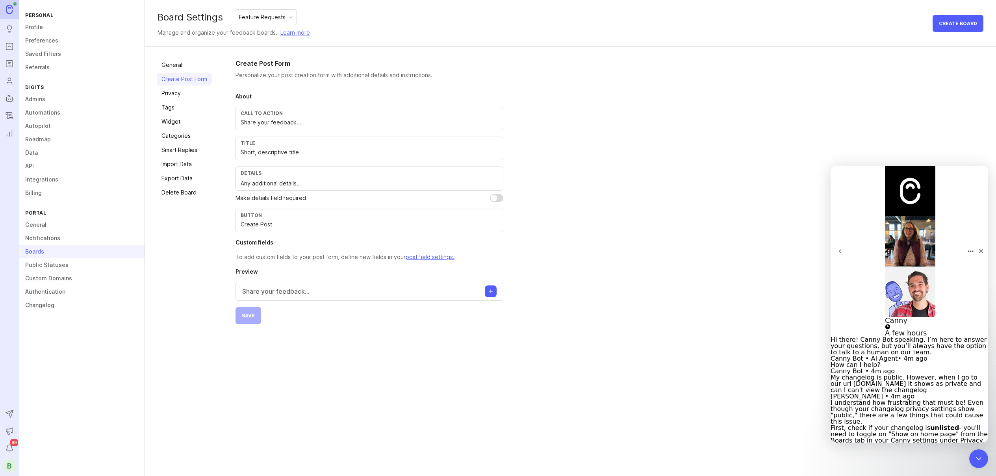
click at [176, 91] on link "Privacy" at bounding box center [184, 93] width 55 height 13
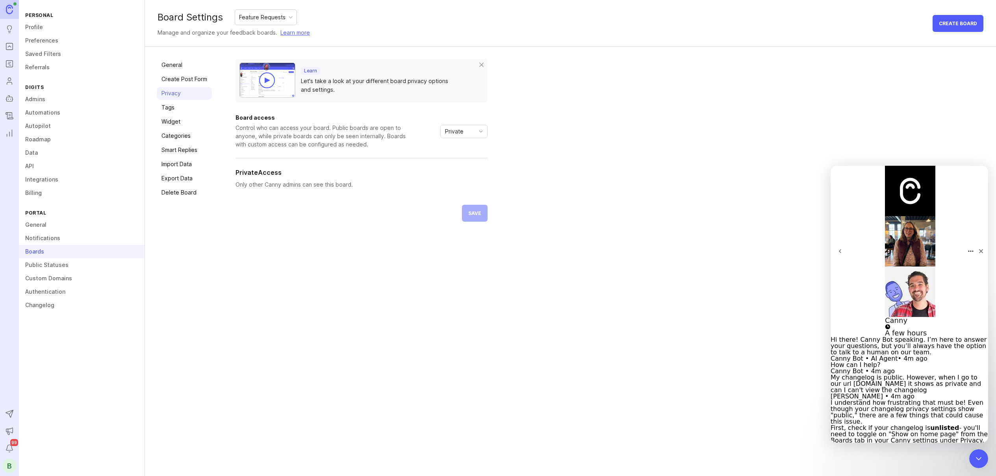
click at [171, 106] on link "Tags" at bounding box center [184, 107] width 55 height 13
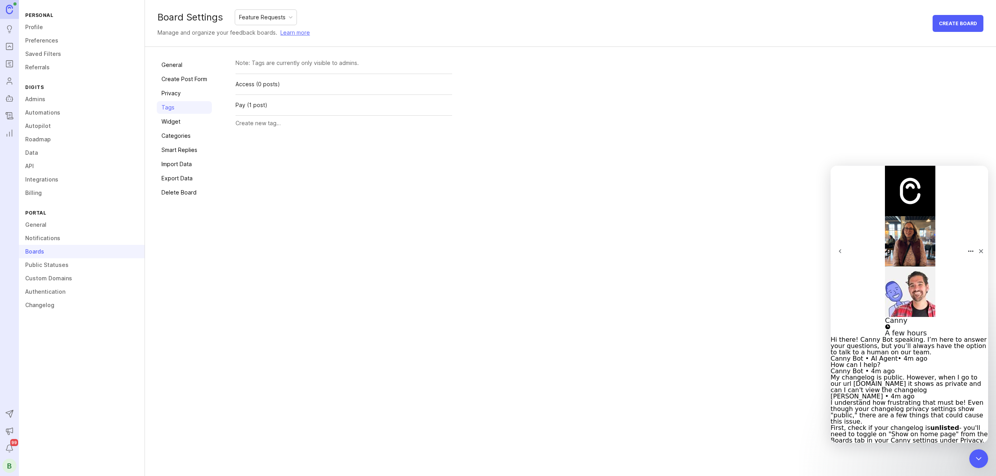
click at [173, 121] on link "Widget" at bounding box center [184, 121] width 55 height 13
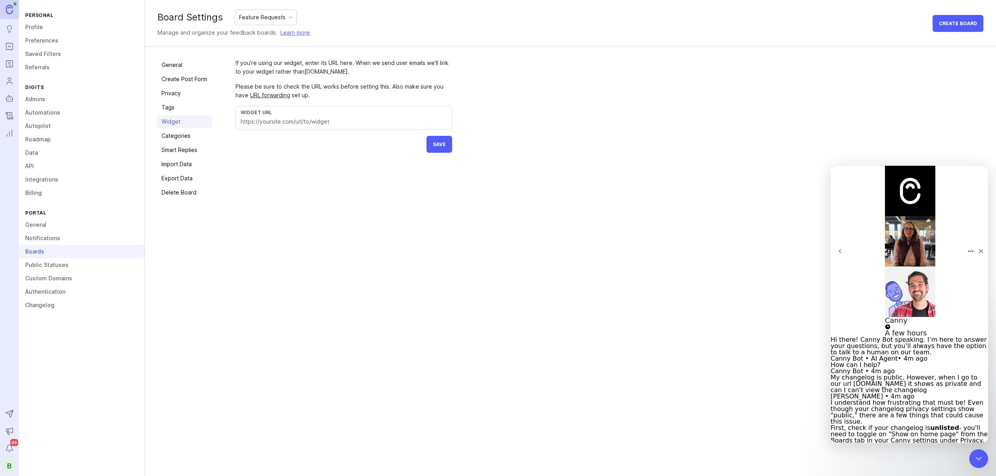
click at [179, 141] on link "Categories" at bounding box center [184, 136] width 55 height 13
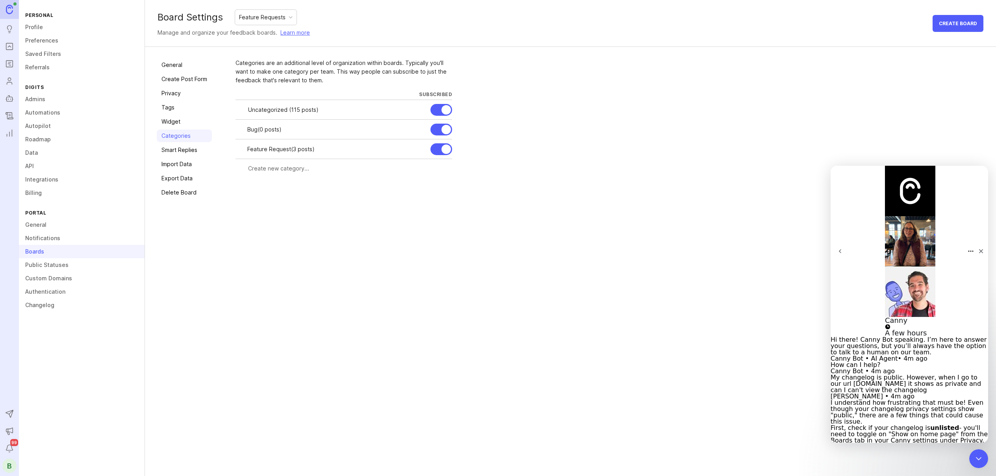
click at [177, 152] on link "Smart Replies" at bounding box center [184, 150] width 55 height 13
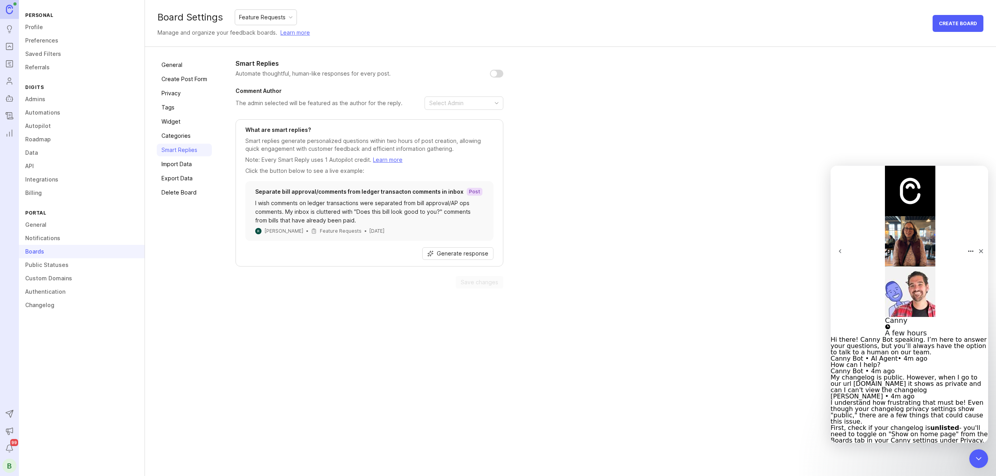
click at [953, 13] on div "Create Board" at bounding box center [958, 23] width 51 height 28
click at [375, 337] on div "Board Settings Feature Requests Manage and organize your feedback boards. Learn…" at bounding box center [570, 238] width 851 height 476
click at [46, 305] on link "Changelog" at bounding box center [82, 305] width 126 height 13
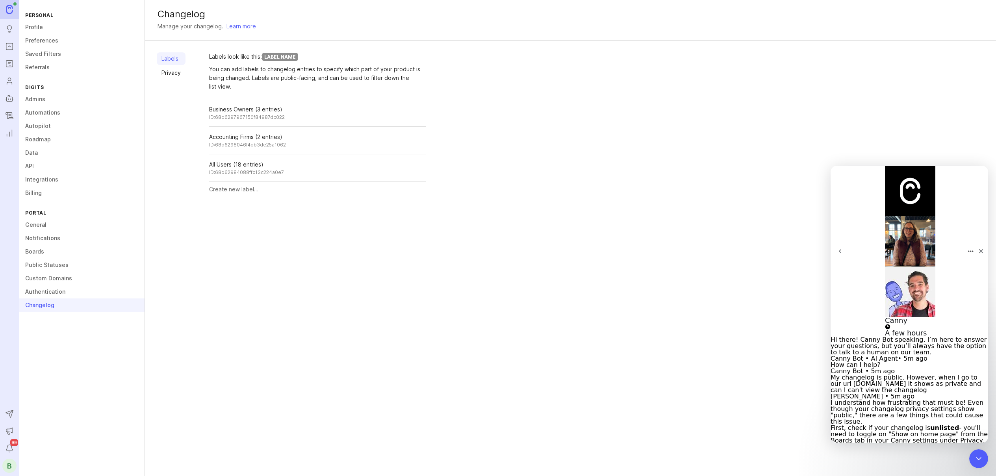
click at [173, 75] on link "Privacy" at bounding box center [171, 73] width 29 height 13
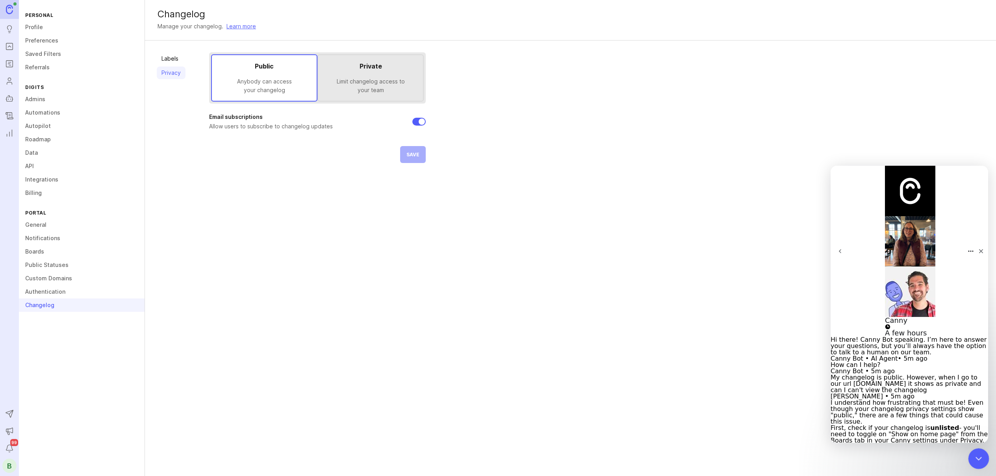
click at [979, 457] on icon "Close Intercom Messenger" at bounding box center [977, 457] width 9 height 9
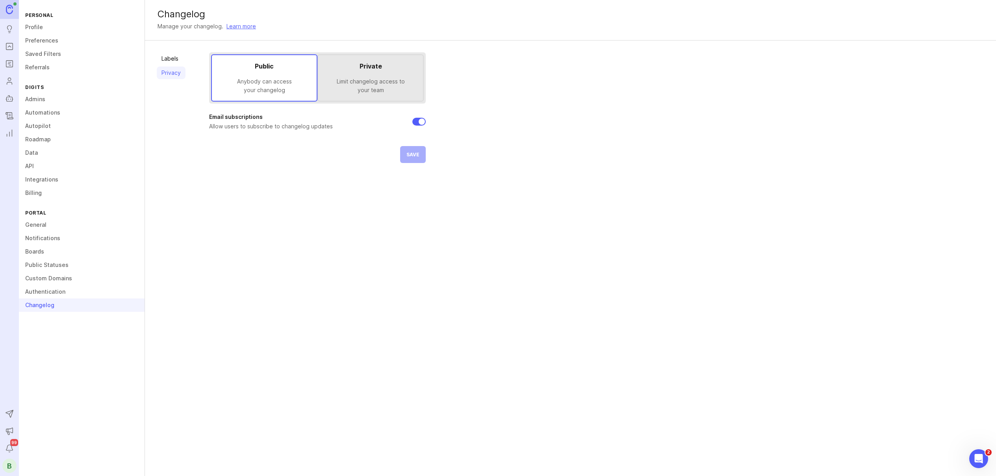
click at [103, 214] on div "Portal" at bounding box center [82, 213] width 126 height 11
click at [37, 219] on link "General" at bounding box center [82, 224] width 126 height 13
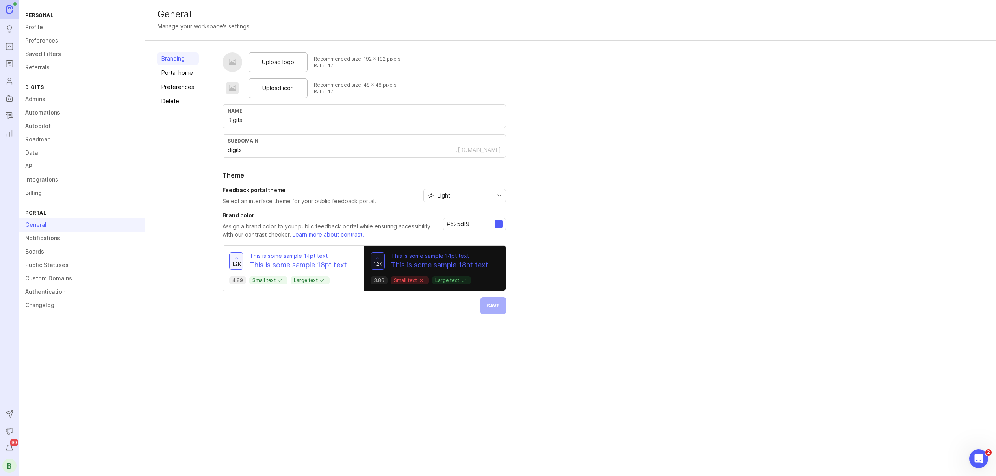
click at [172, 67] on link "Portal home" at bounding box center [178, 73] width 42 height 13
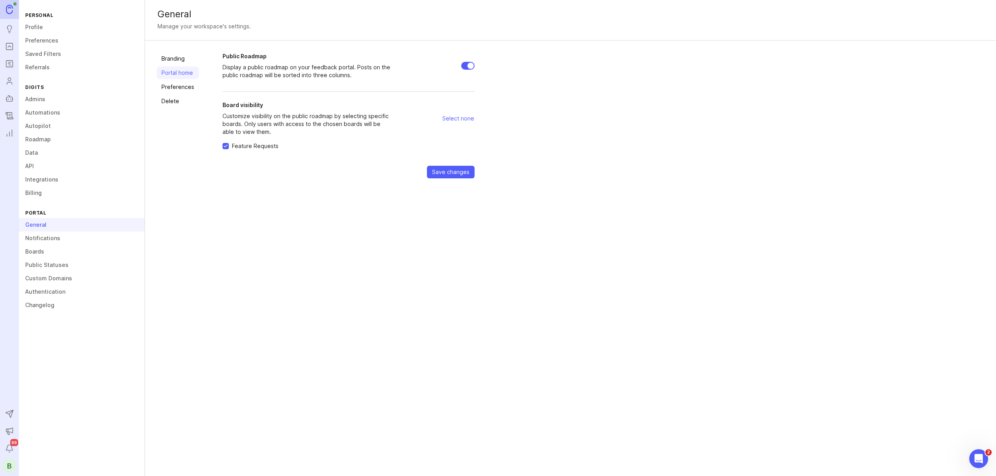
click at [186, 89] on link "Preferences" at bounding box center [178, 87] width 42 height 13
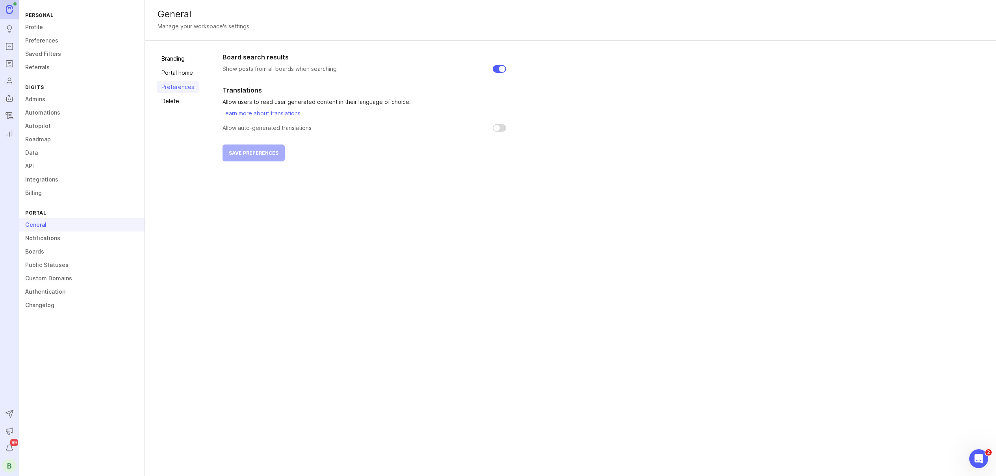
click at [167, 61] on link "Branding" at bounding box center [178, 58] width 42 height 13
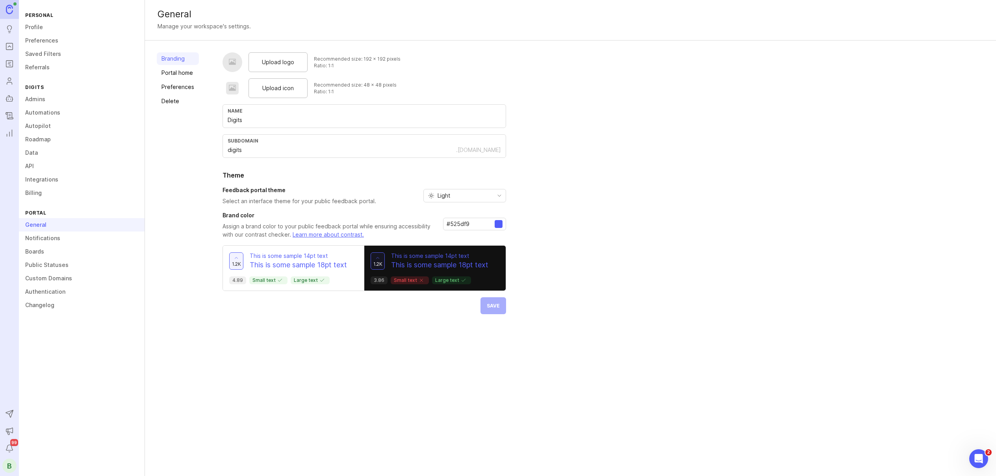
click at [92, 237] on link "Notifications" at bounding box center [82, 238] width 126 height 13
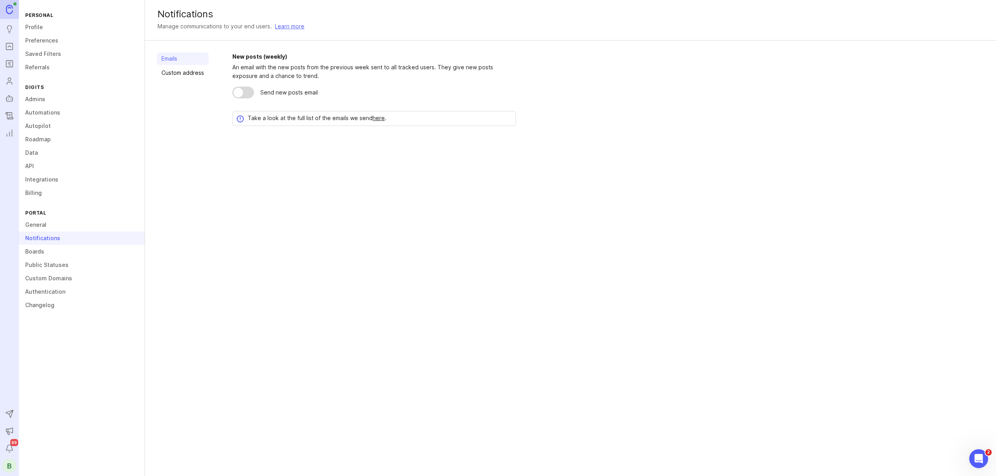
click at [77, 248] on link "Boards" at bounding box center [82, 251] width 126 height 13
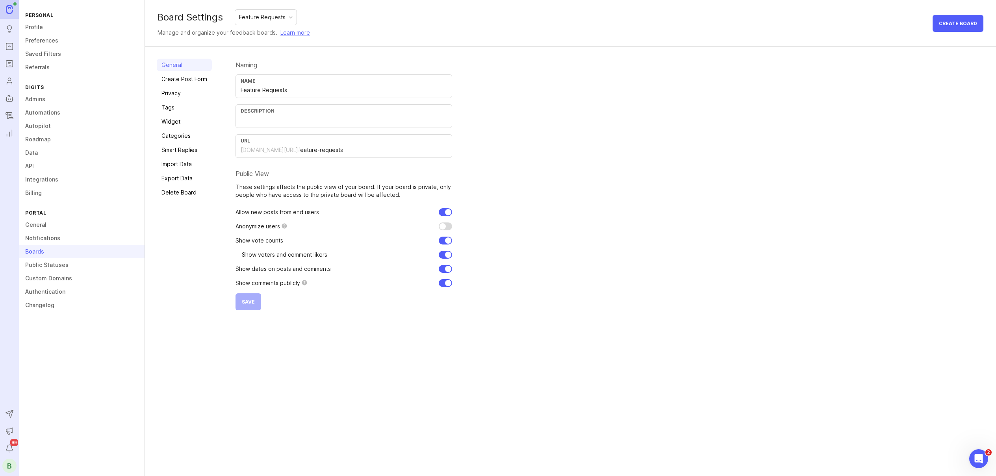
click at [167, 86] on div "General Create Post Form Privacy Tags Widget Categories Smart Replies Import Da…" at bounding box center [184, 185] width 55 height 252
click at [167, 88] on link "Privacy" at bounding box center [184, 93] width 55 height 13
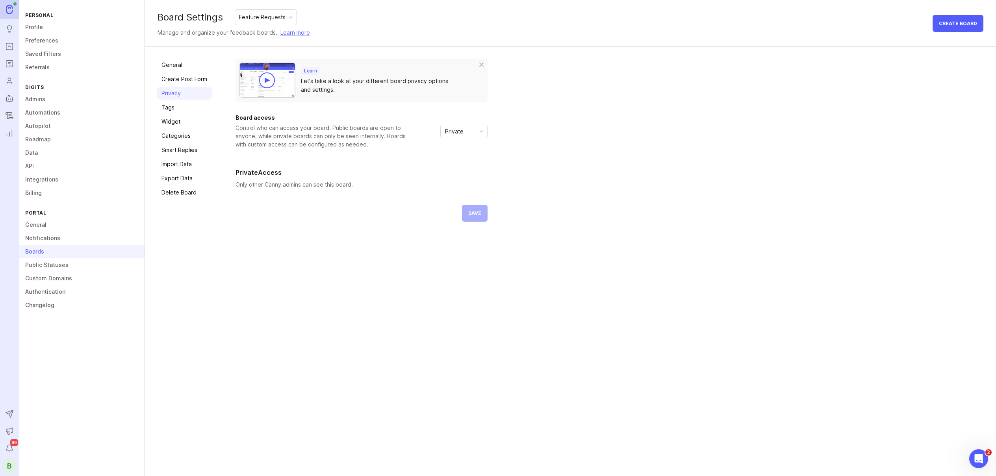
click at [170, 75] on link "Create Post Form" at bounding box center [184, 79] width 55 height 13
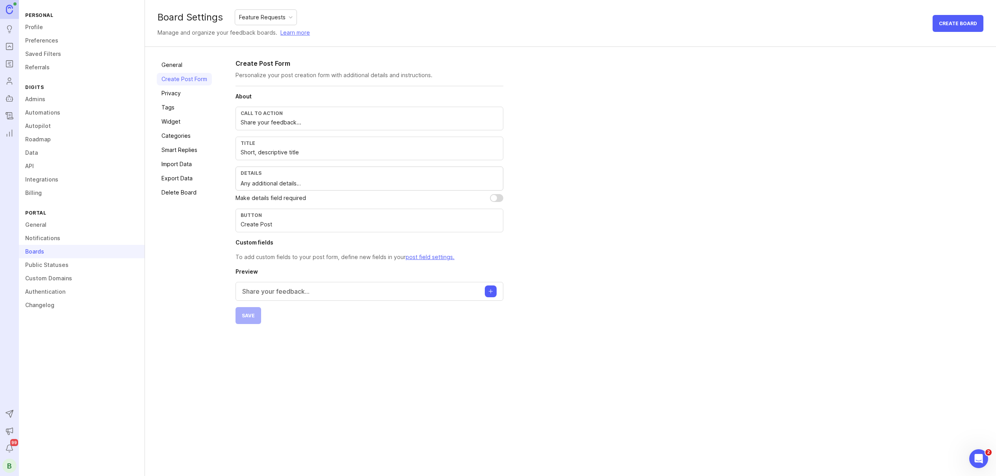
click at [53, 263] on link "Public Statuses" at bounding box center [82, 264] width 126 height 13
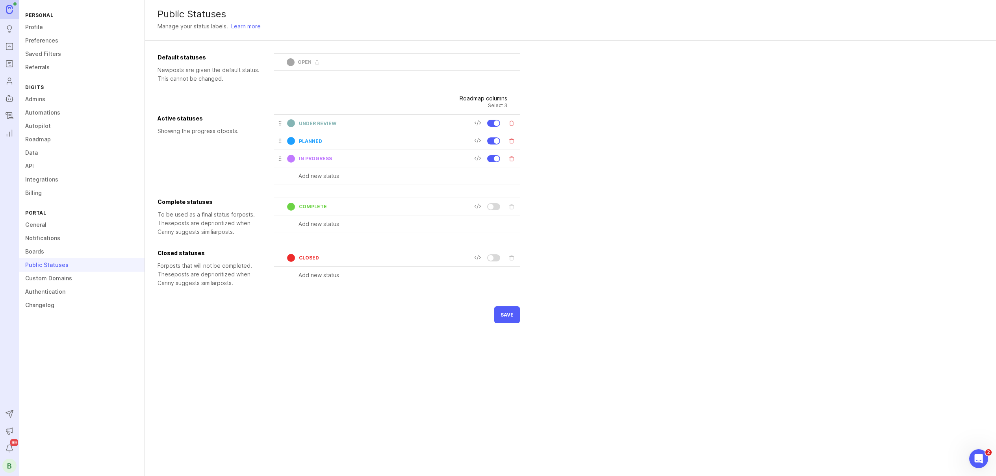
click at [53, 273] on link "Custom Domains" at bounding box center [82, 278] width 126 height 13
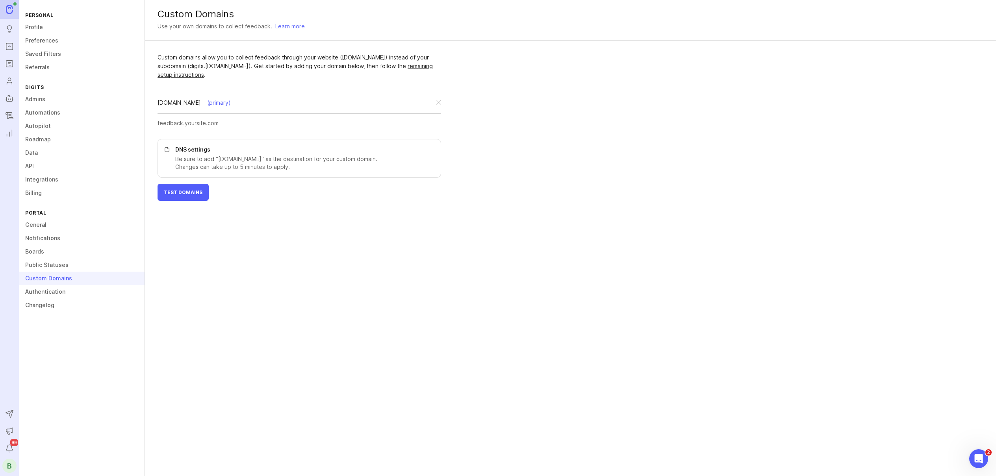
click at [52, 280] on div "Custom Domains" at bounding box center [82, 278] width 126 height 13
click at [45, 293] on link "Authentication" at bounding box center [82, 291] width 126 height 13
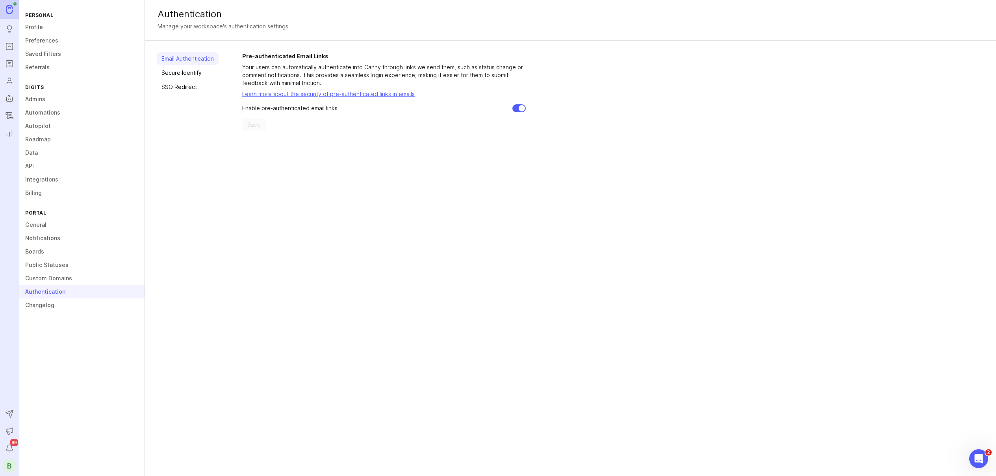
click at [199, 74] on link "Secure Identify" at bounding box center [188, 73] width 62 height 13
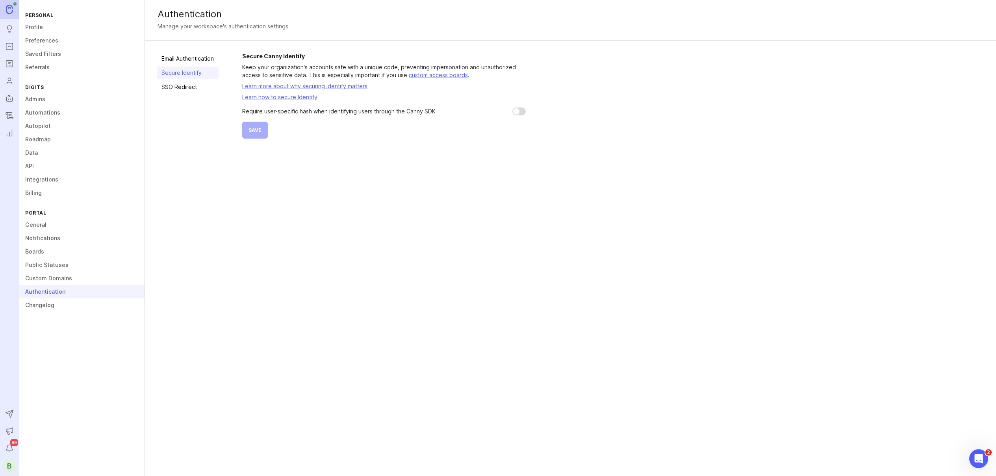
click at [16, 13] on link at bounding box center [9, 9] width 19 height 19
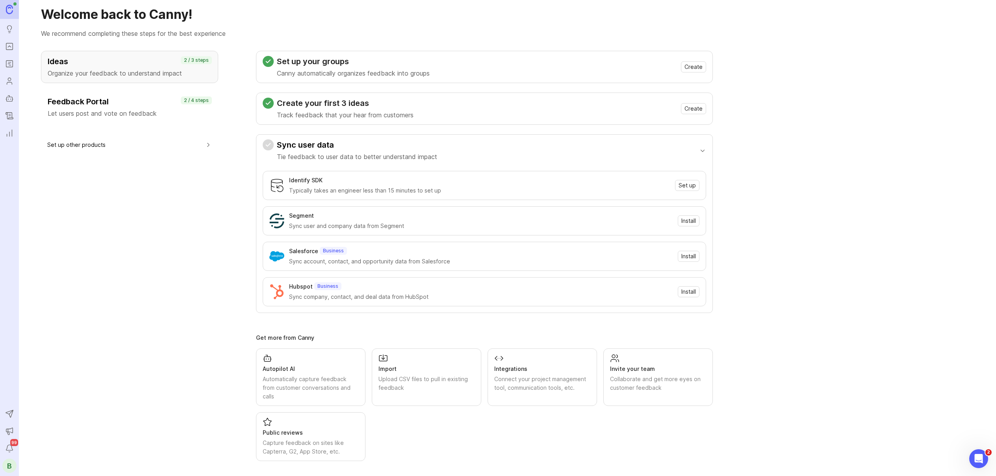
scroll to position [16, 0]
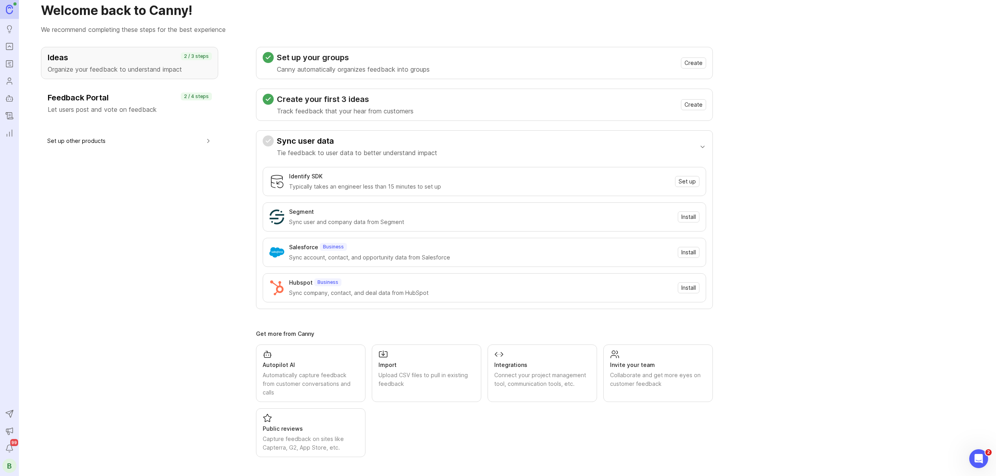
click at [100, 109] on p "Let users post and vote on feedback" at bounding box center [130, 109] width 164 height 9
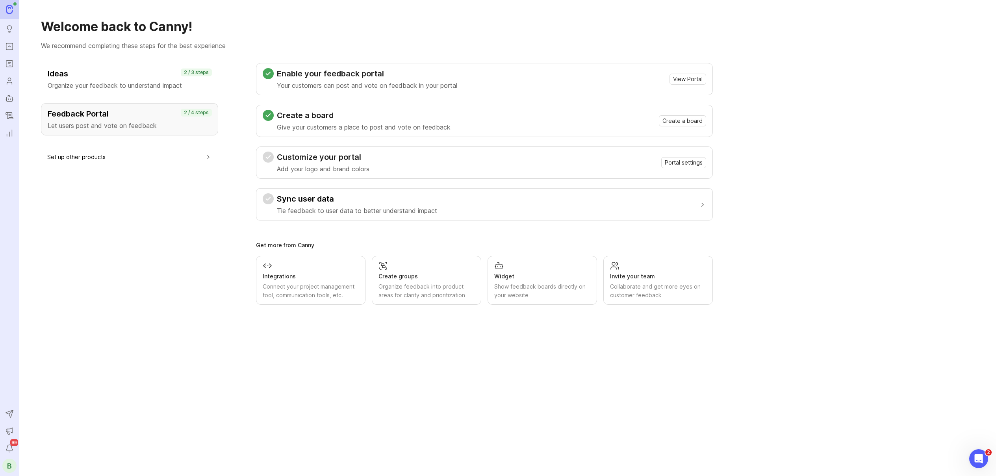
scroll to position [0, 0]
click at [679, 159] on span "Portal settings" at bounding box center [684, 163] width 38 height 8
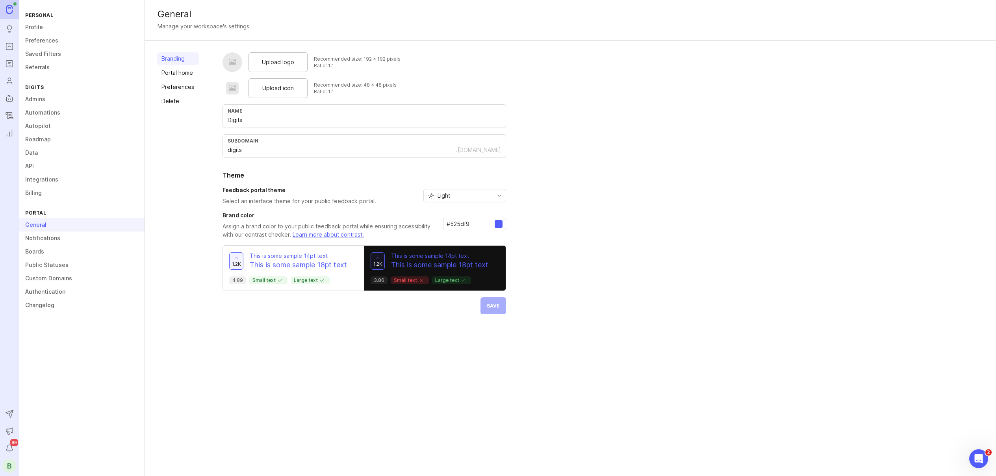
click at [266, 57] on div "Upload logo" at bounding box center [278, 62] width 59 height 20
click at [180, 86] on link "Preferences" at bounding box center [178, 87] width 42 height 13
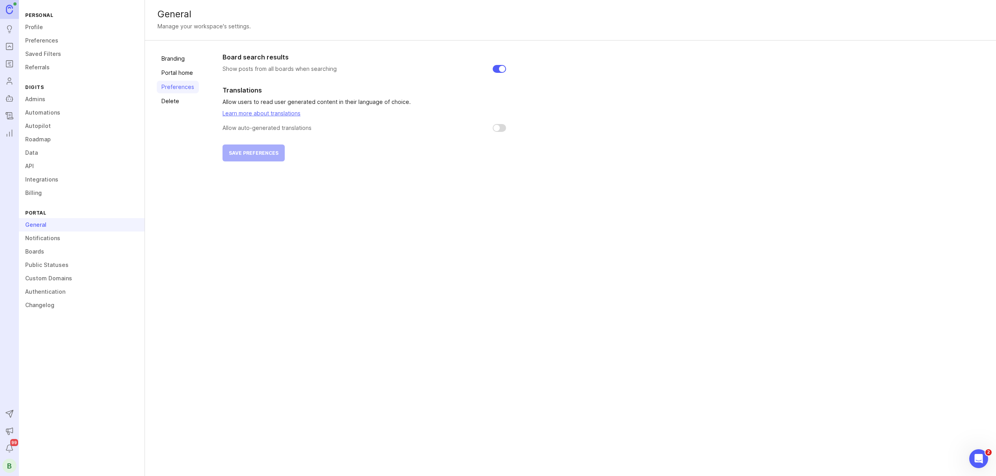
click at [496, 126] on input "checkbox" at bounding box center [499, 128] width 13 height 8
checkbox input "false"
click at [169, 74] on link "Portal home" at bounding box center [178, 73] width 42 height 13
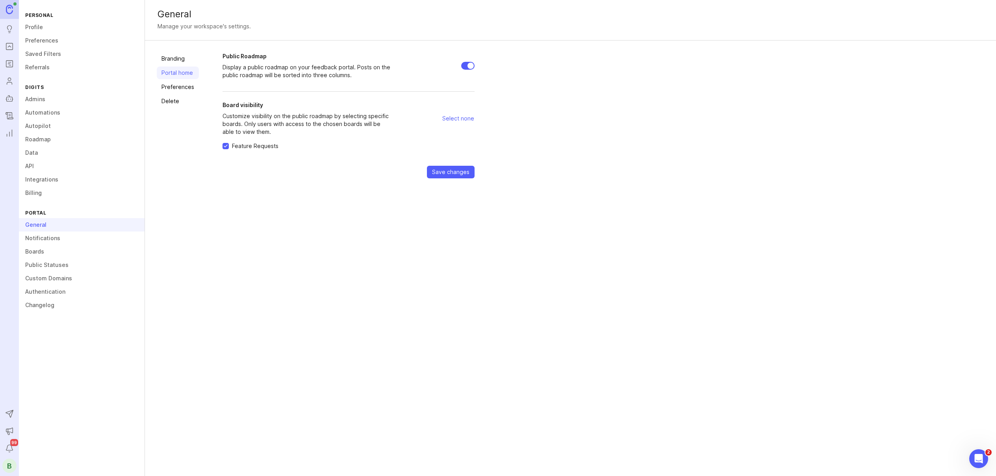
click at [467, 63] on input "Public Roadmap" at bounding box center [467, 66] width 13 height 8
checkbox input "false"
click at [433, 174] on span "Save changes" at bounding box center [450, 172] width 37 height 8
click at [40, 253] on link "Boards" at bounding box center [82, 251] width 126 height 13
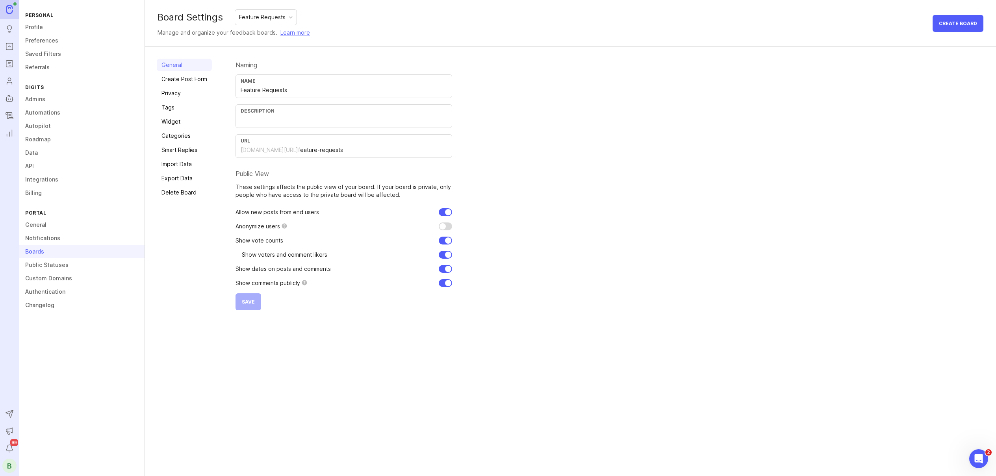
click at [952, 36] on div "Create Board" at bounding box center [958, 23] width 51 height 28
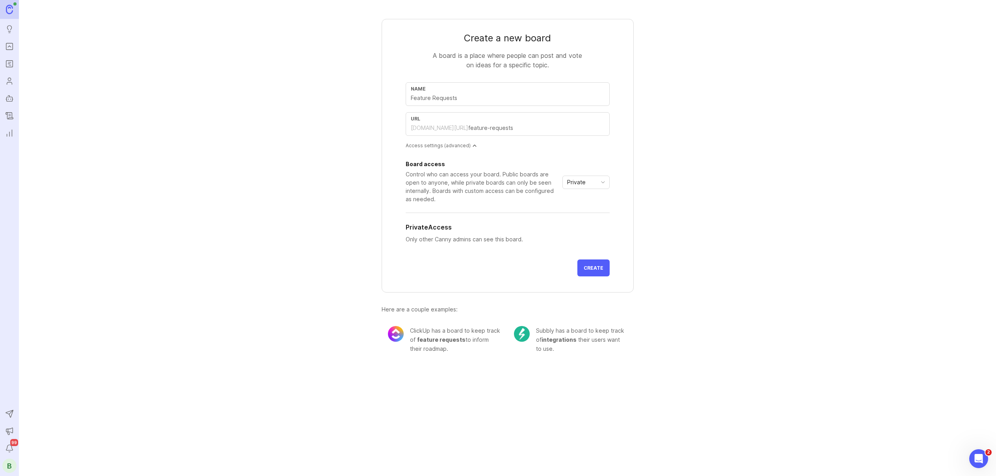
click at [580, 183] on span "Private" at bounding box center [576, 182] width 19 height 9
click at [490, 199] on div "Control who can access your board. Public boards are open to anyone, while priv…" at bounding box center [483, 186] width 154 height 33
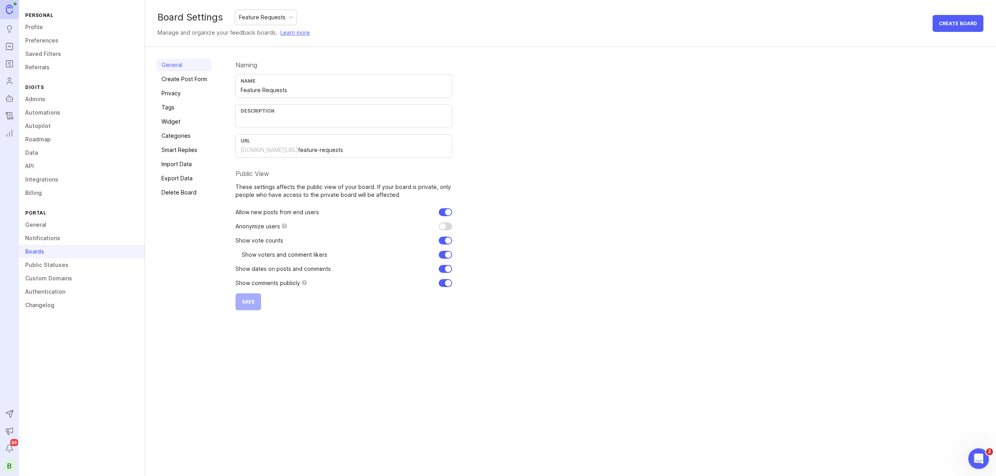
click at [979, 451] on div "Open Intercom Messenger" at bounding box center [978, 458] width 26 height 26
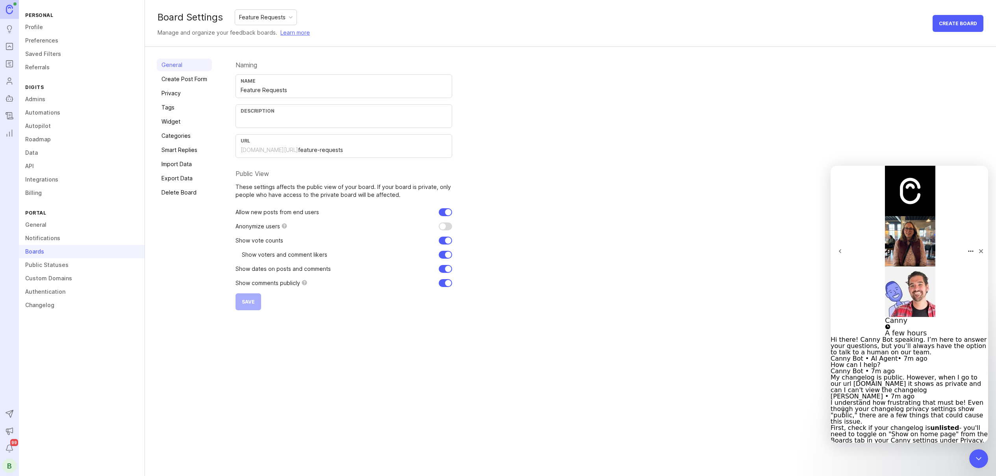
scroll to position [367, 0]
click at [537, 390] on div "Board Settings Feature Requests Manage and organize your feedback boards. Learn…" at bounding box center [570, 238] width 851 height 476
